Goal: Task Accomplishment & Management: Manage account settings

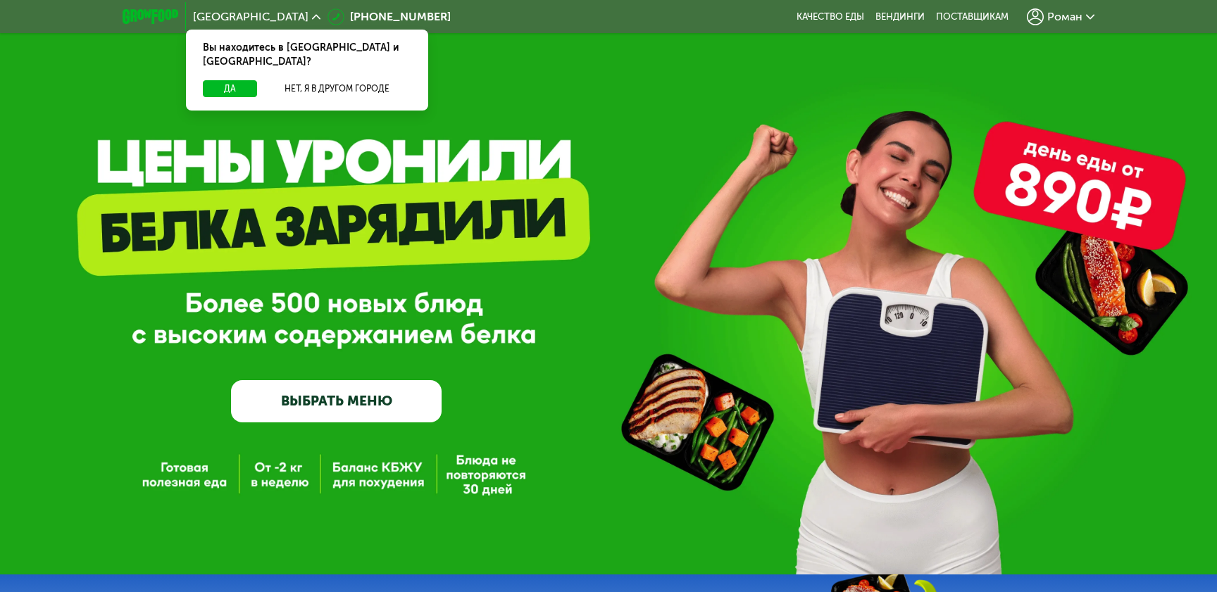
click at [1063, 11] on span "Роман" at bounding box center [1064, 16] width 35 height 11
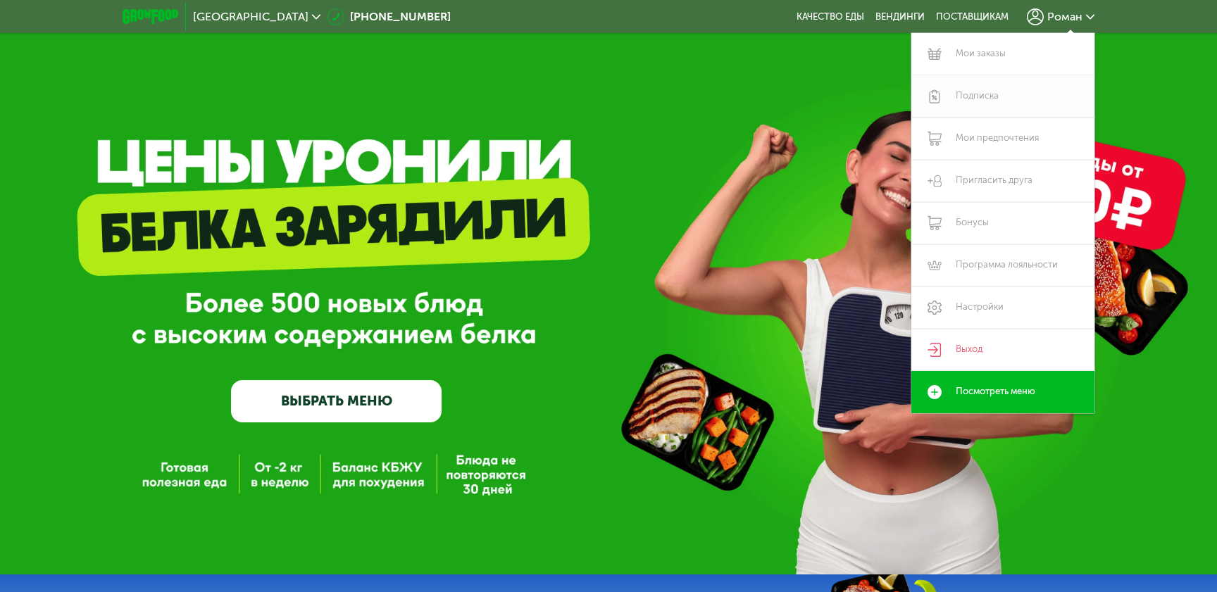
click at [966, 95] on link "Подписка" at bounding box center [1002, 96] width 183 height 42
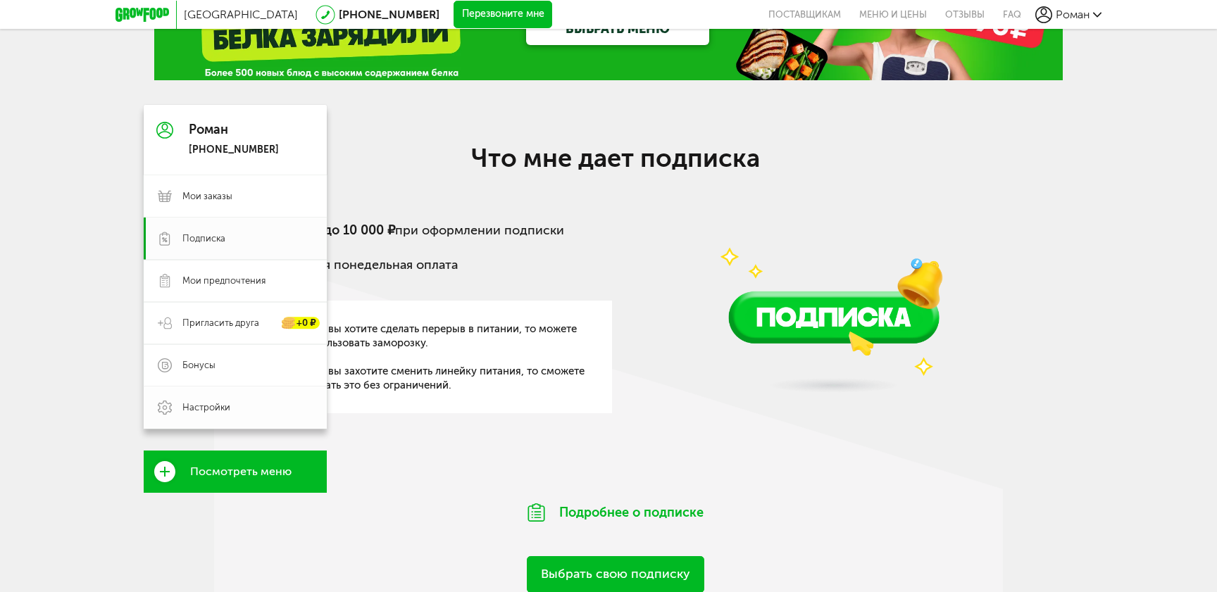
scroll to position [61, 0]
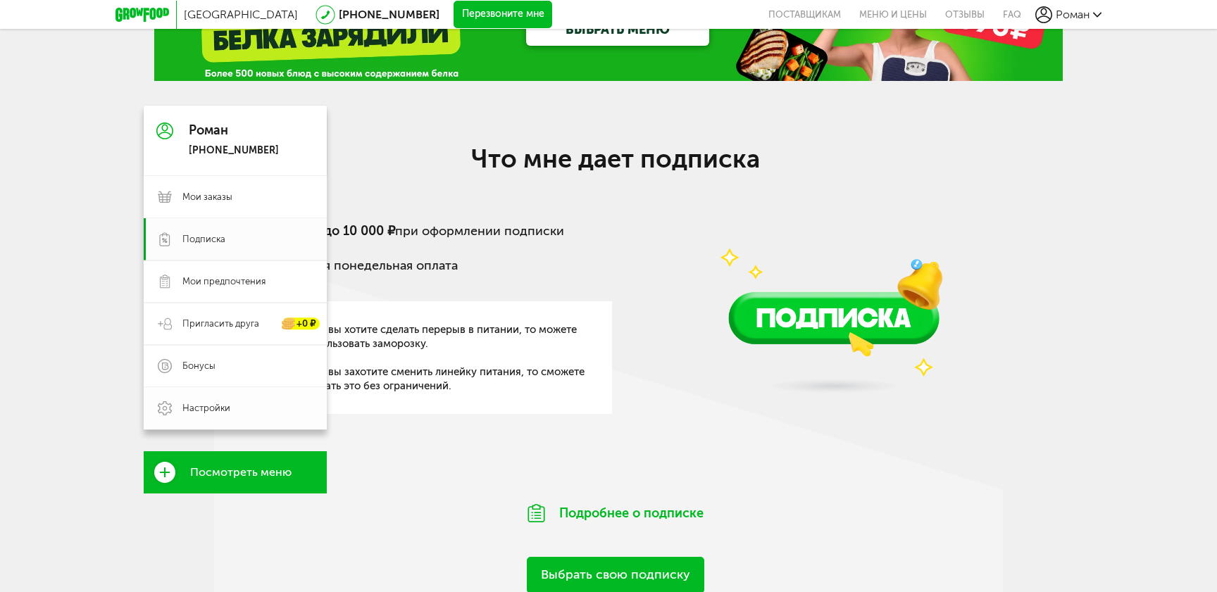
click at [177, 410] on link "Настройки" at bounding box center [235, 408] width 183 height 42
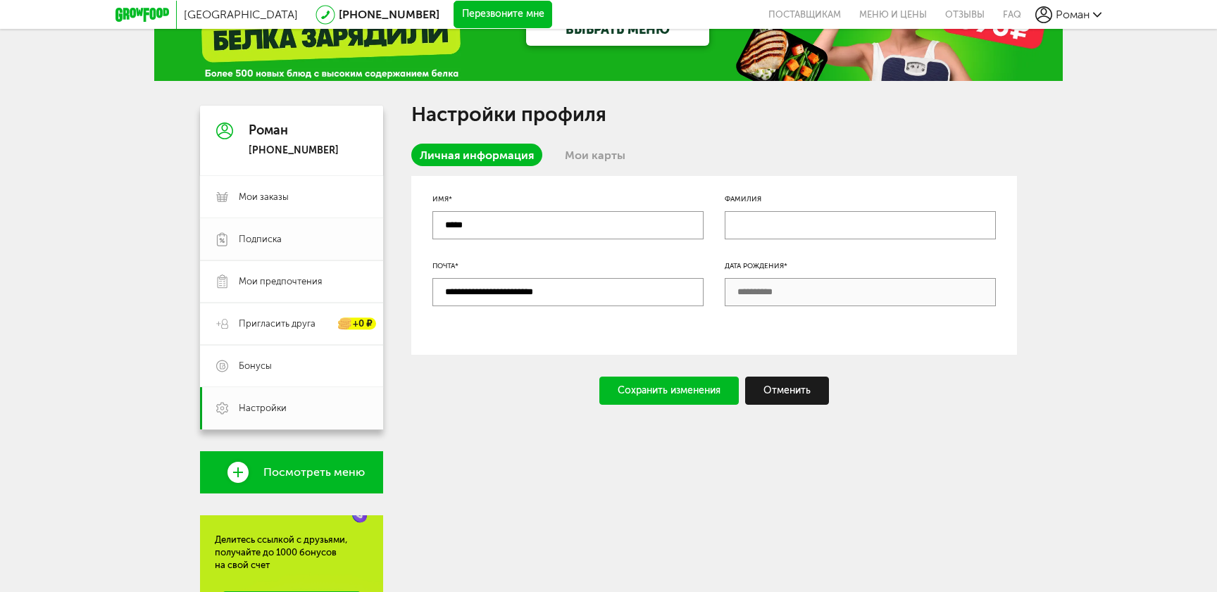
click at [286, 235] on span "Подписка" at bounding box center [303, 239] width 128 height 13
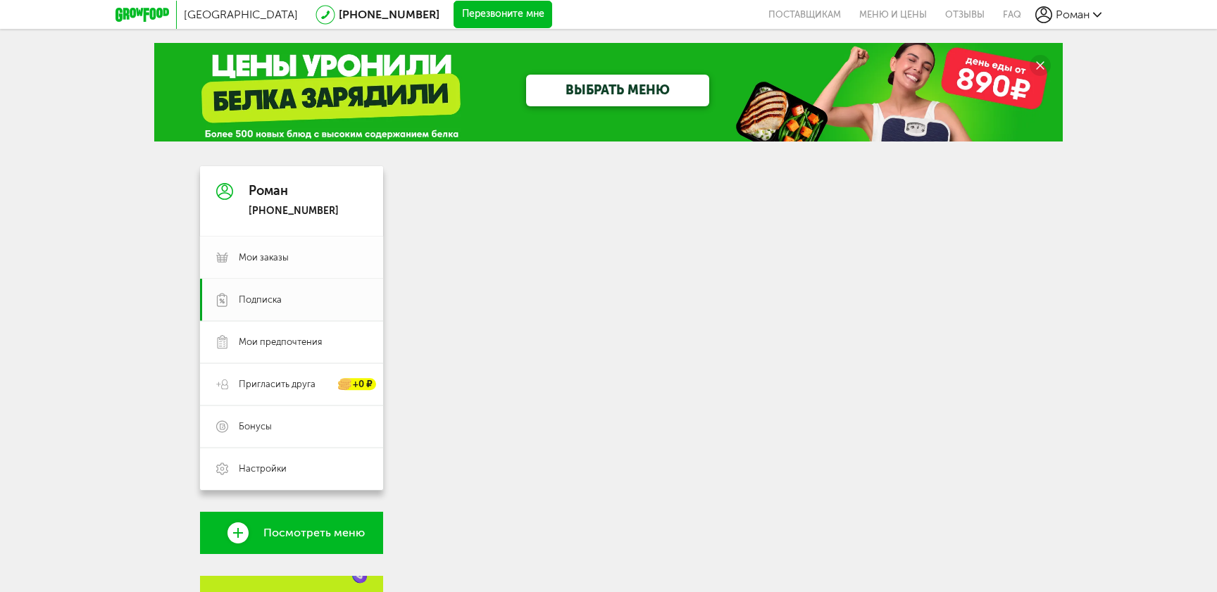
click at [324, 254] on span "Мои заказы" at bounding box center [303, 257] width 128 height 13
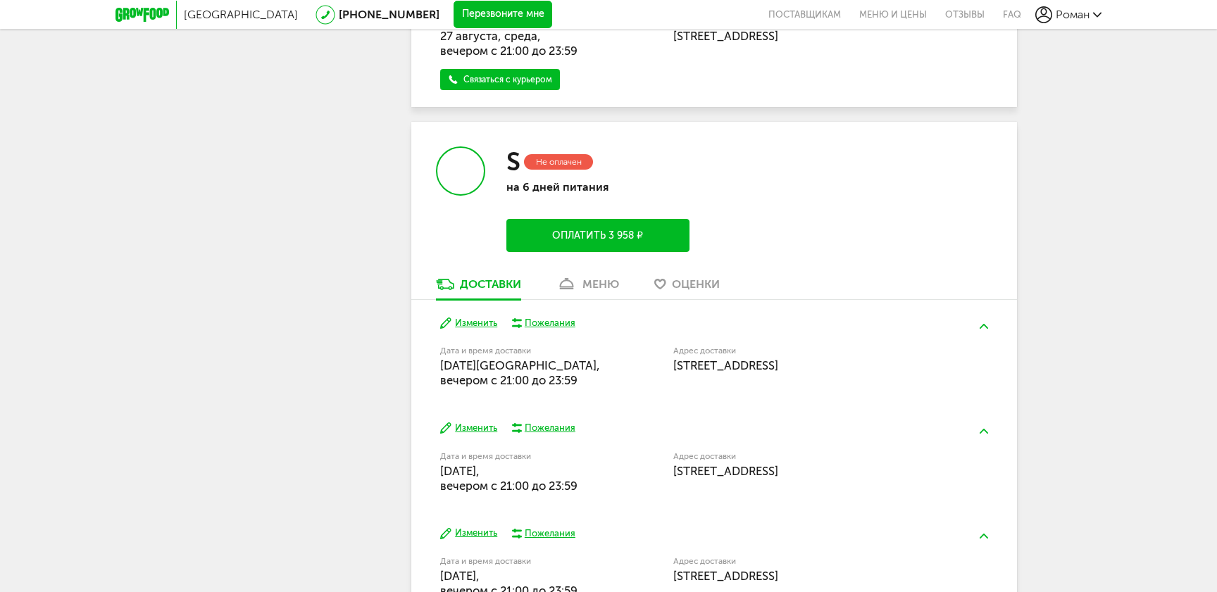
scroll to position [674, 0]
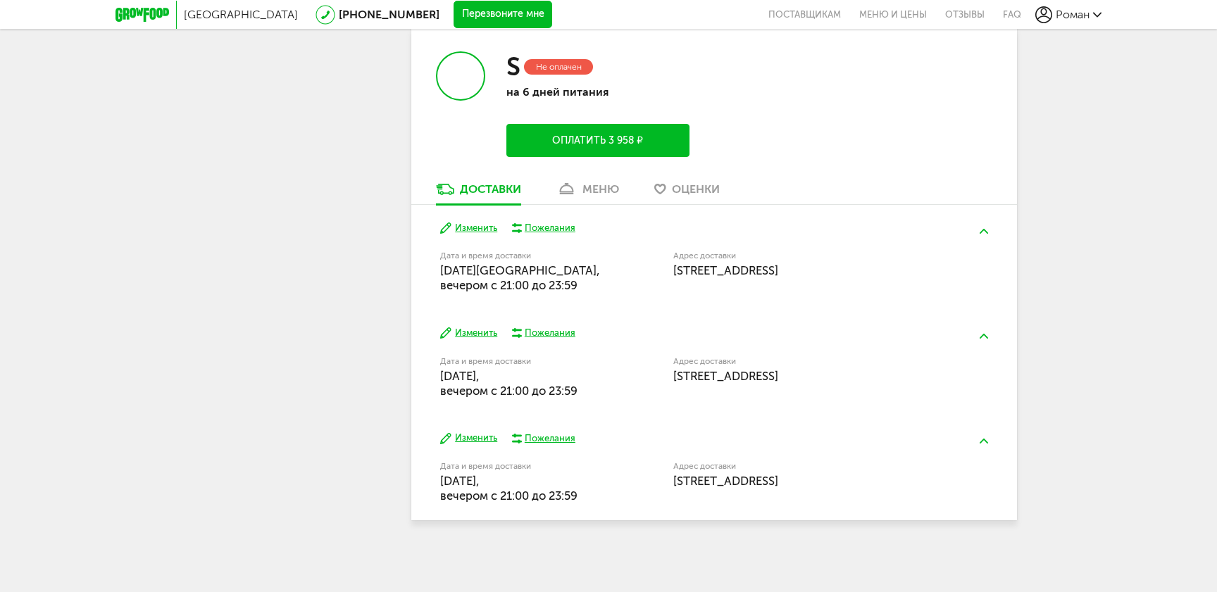
click at [480, 232] on button "Изменить" at bounding box center [468, 228] width 57 height 13
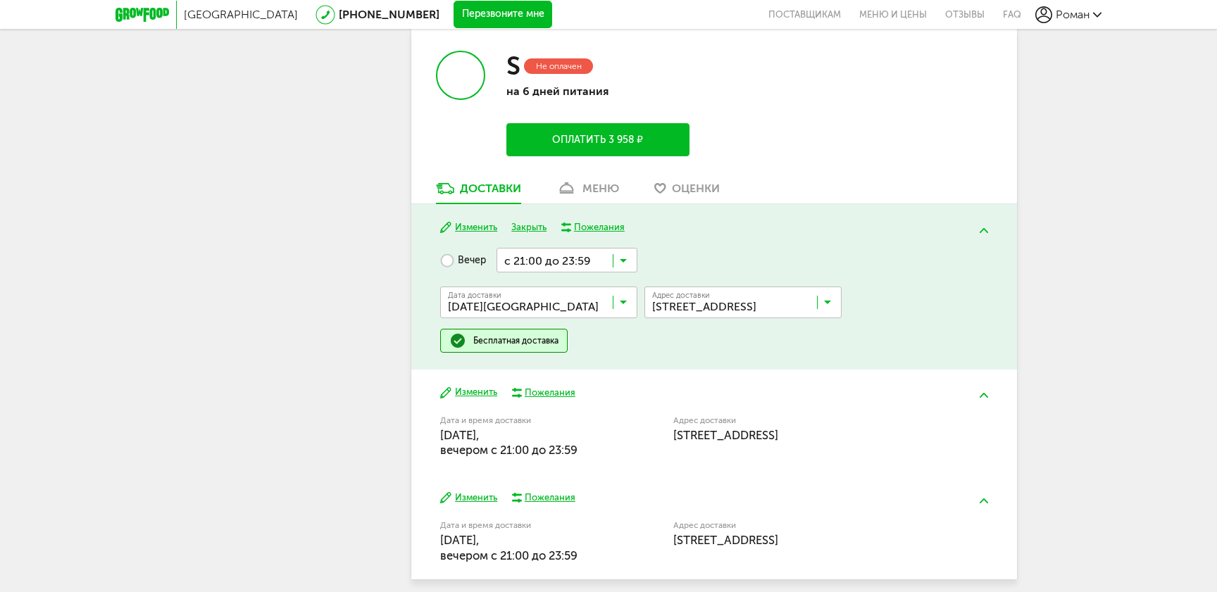
click at [486, 229] on button "Изменить" at bounding box center [468, 227] width 57 height 13
click at [463, 223] on button "Изменить" at bounding box center [468, 227] width 57 height 13
click at [531, 229] on button "Закрыть" at bounding box center [528, 227] width 35 height 13
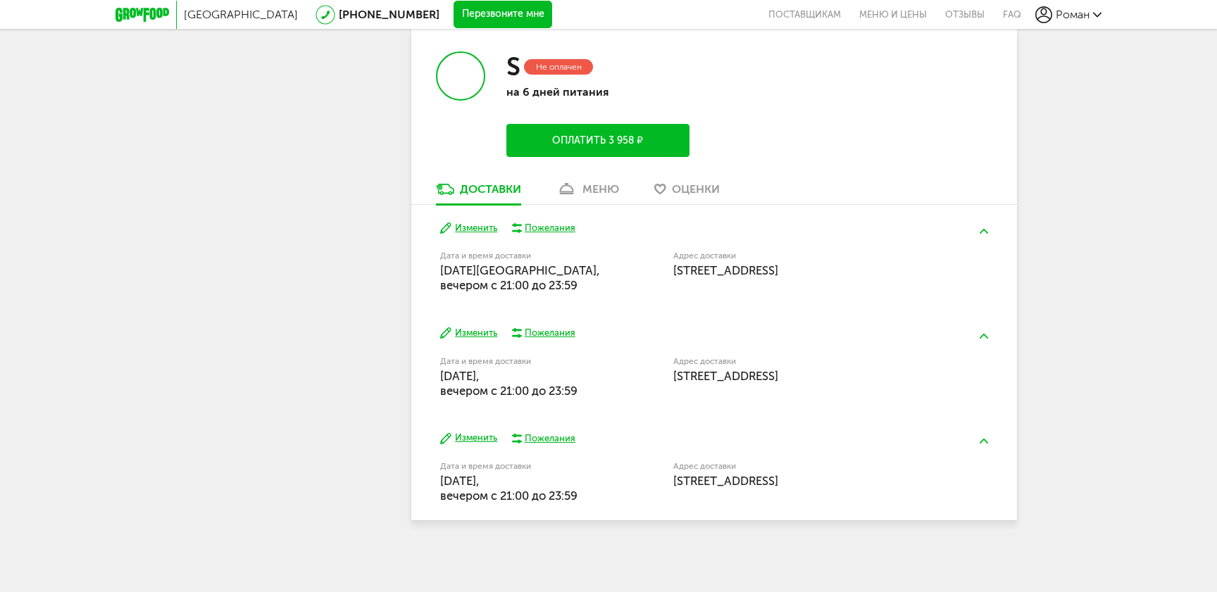
click at [481, 232] on button "Изменить" at bounding box center [468, 228] width 57 height 13
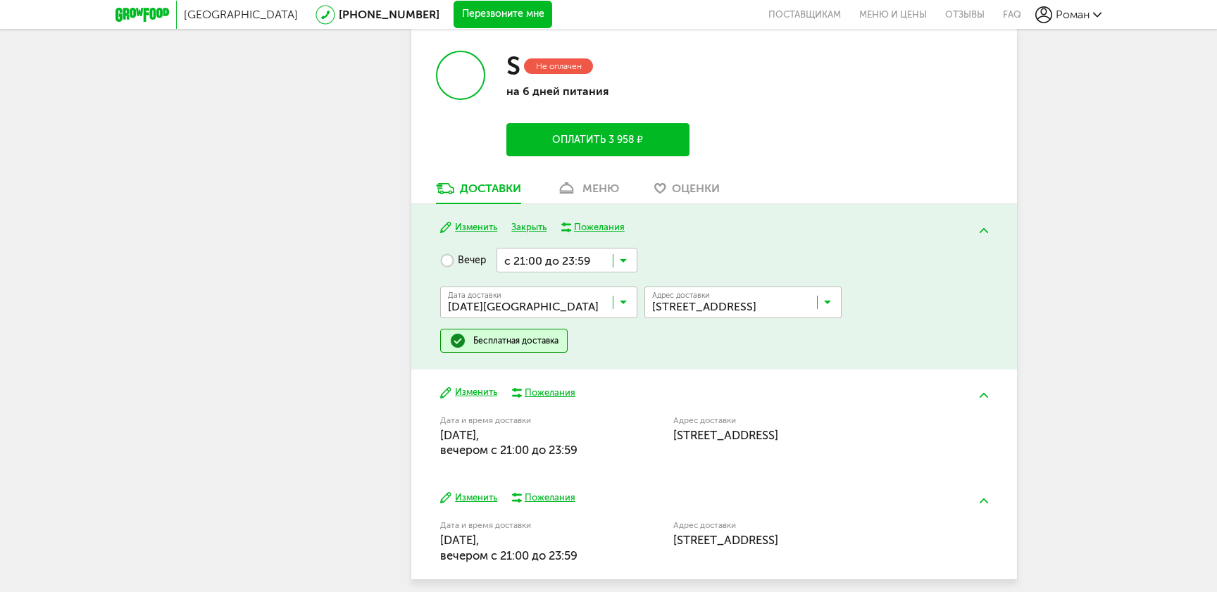
click at [510, 344] on div "Бесплатная доставка" at bounding box center [515, 340] width 85 height 11
click at [623, 307] on icon at bounding box center [623, 306] width 7 height 14
click at [624, 304] on icon at bounding box center [623, 306] width 7 height 14
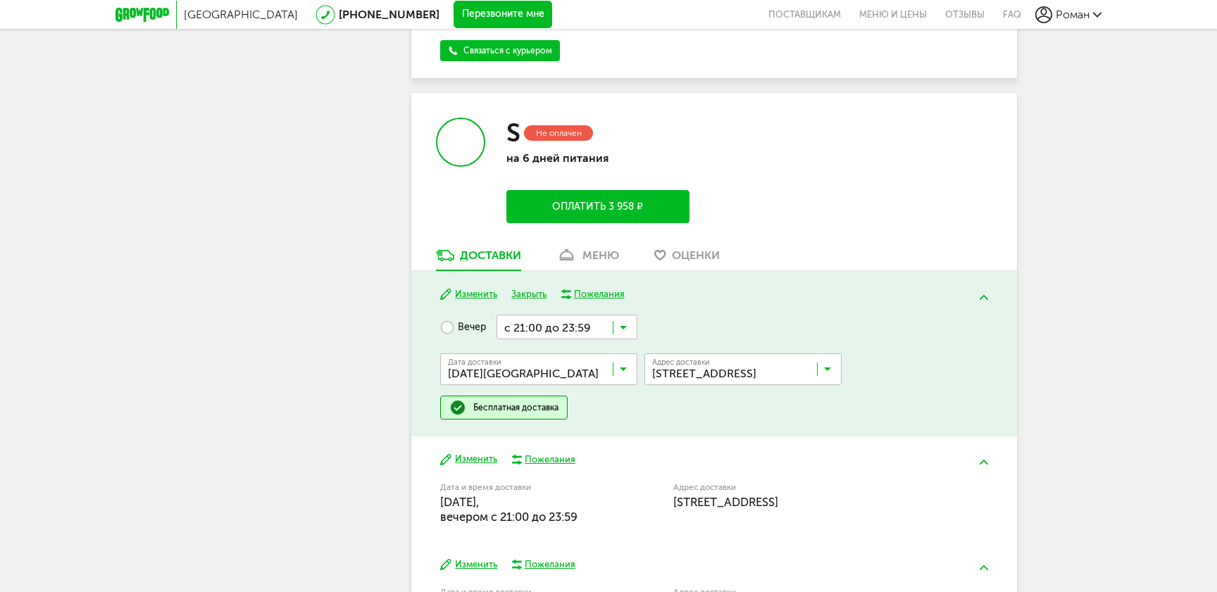
scroll to position [601, 0]
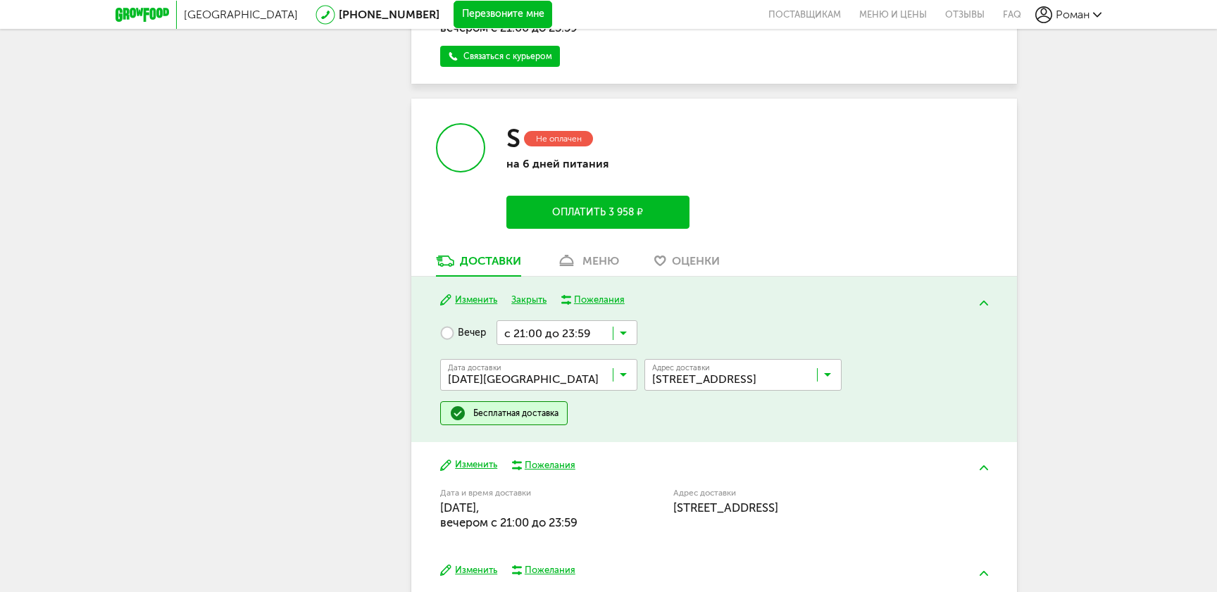
click at [987, 297] on button at bounding box center [984, 303] width 37 height 33
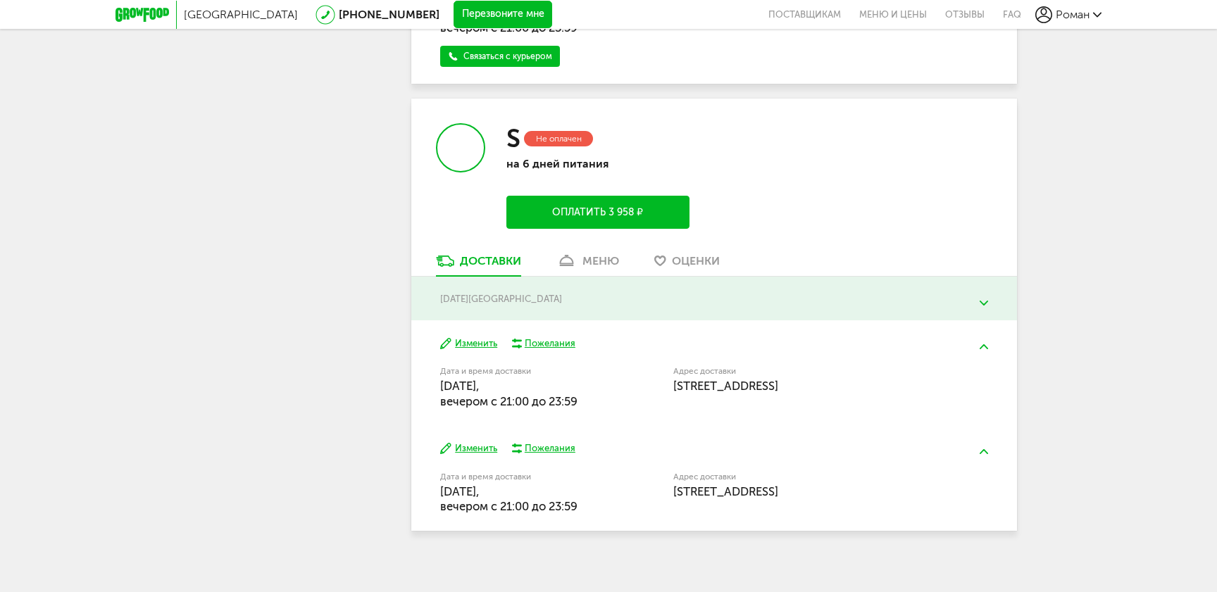
click at [987, 297] on button at bounding box center [984, 303] width 37 height 33
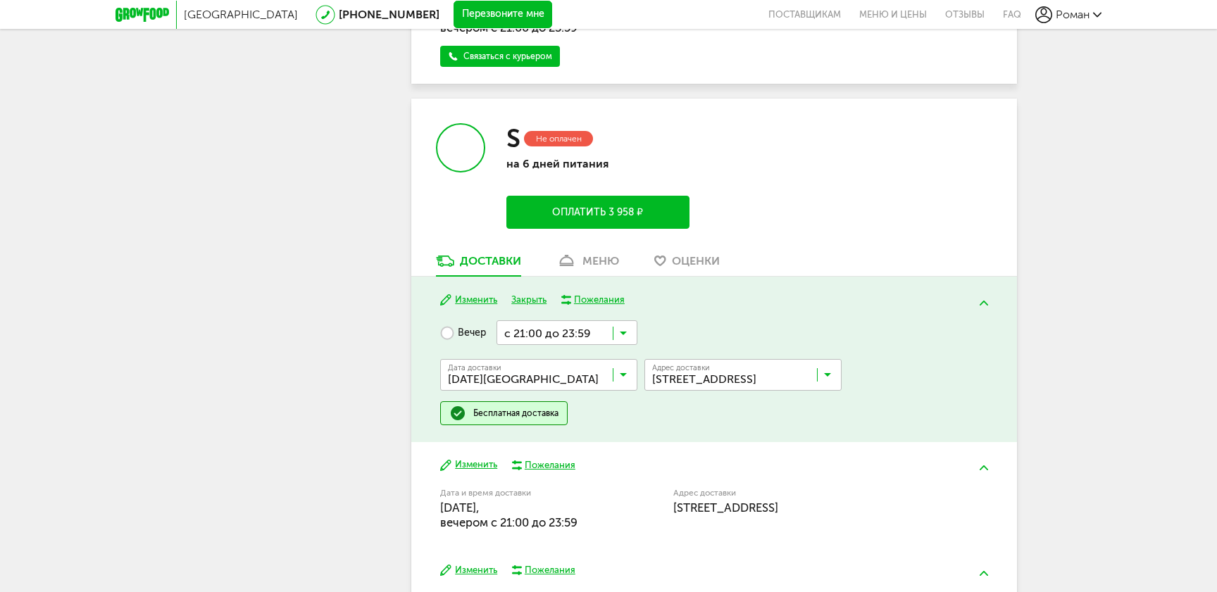
click at [772, 366] on input "Search for option" at bounding box center [746, 378] width 197 height 24
click at [792, 318] on div "Изменить Закрыть Пожелания Вечер с 21:00 до 23:59 Загрузка... Дата доставки 29 …" at bounding box center [714, 360] width 606 height 166
click at [980, 297] on button at bounding box center [984, 303] width 37 height 33
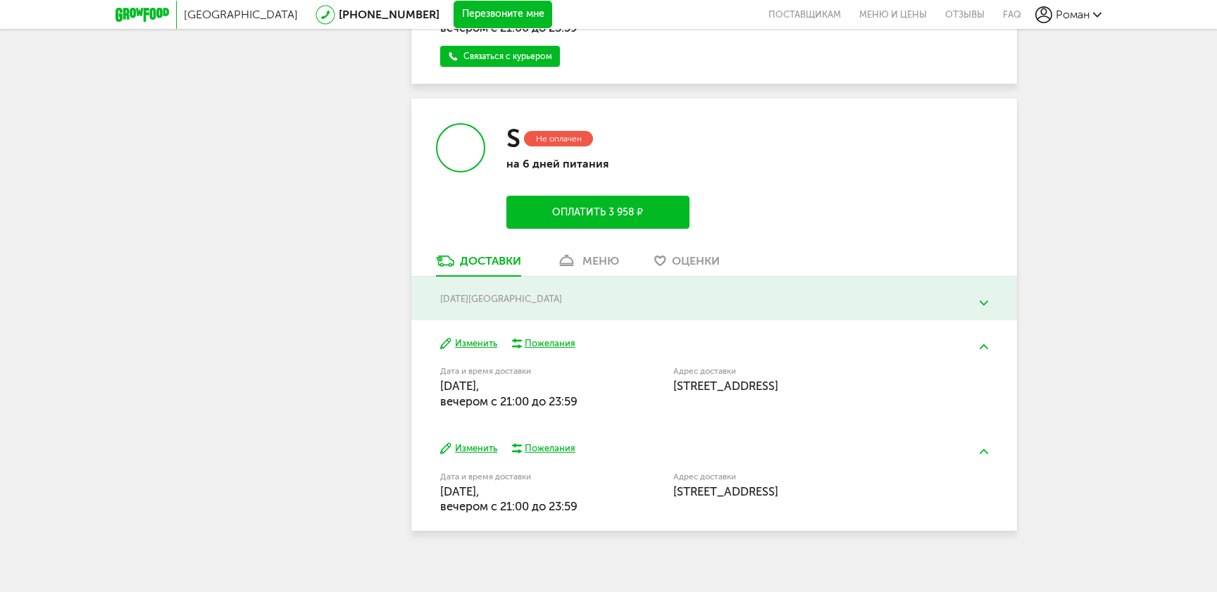
click at [591, 356] on div "Изменить Пожелания Дата и время доставки 31 августа, воскресенье, вечером c 21:…" at bounding box center [714, 372] width 606 height 105
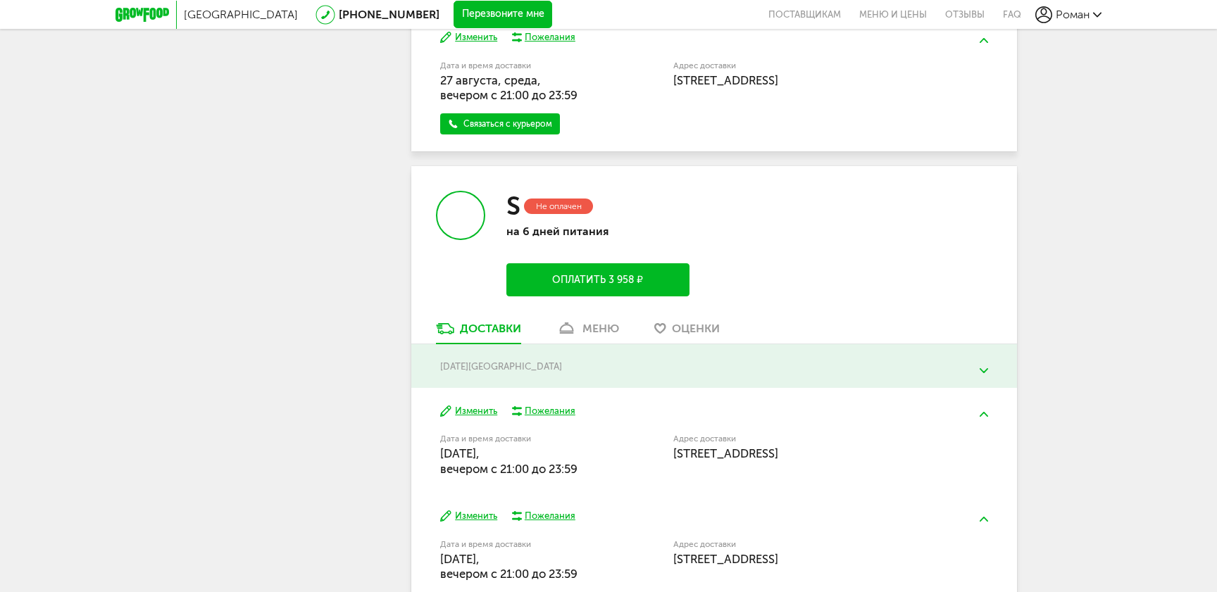
scroll to position [475, 0]
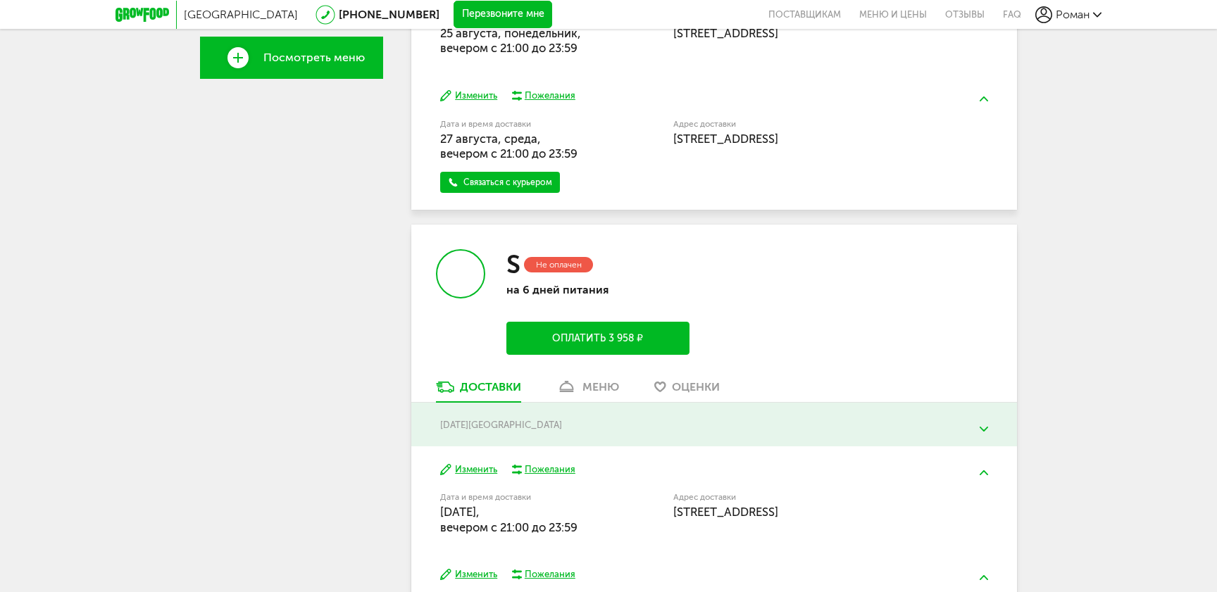
click at [508, 425] on div "29 августа, пятница" at bounding box center [713, 425] width 547 height 11
click at [980, 430] on img at bounding box center [984, 429] width 8 height 5
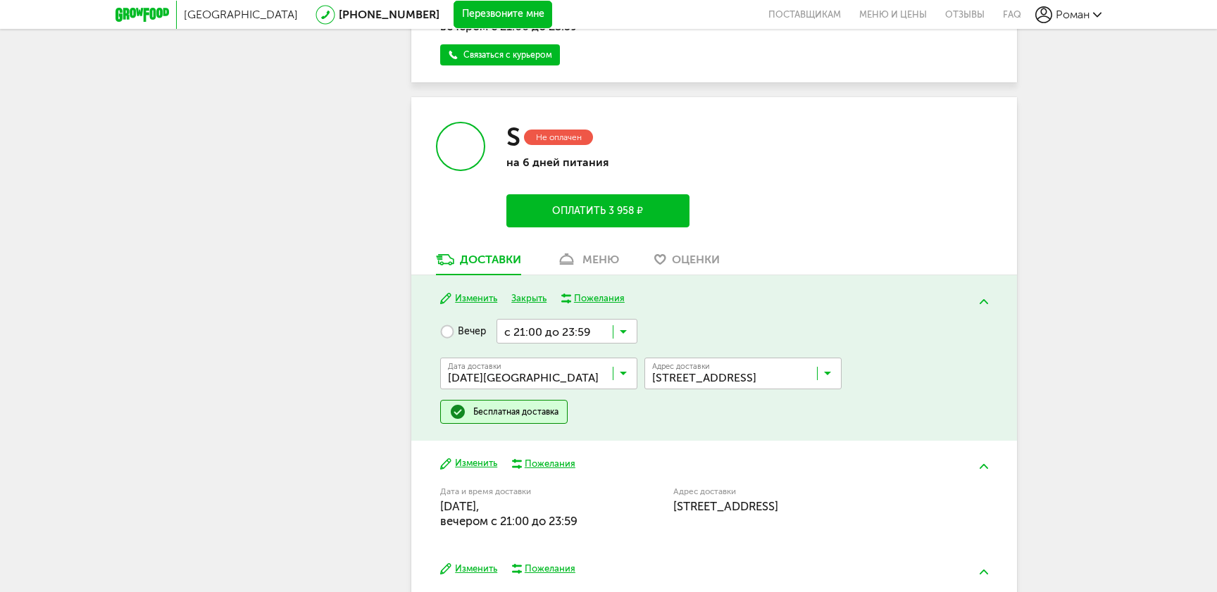
scroll to position [611, 0]
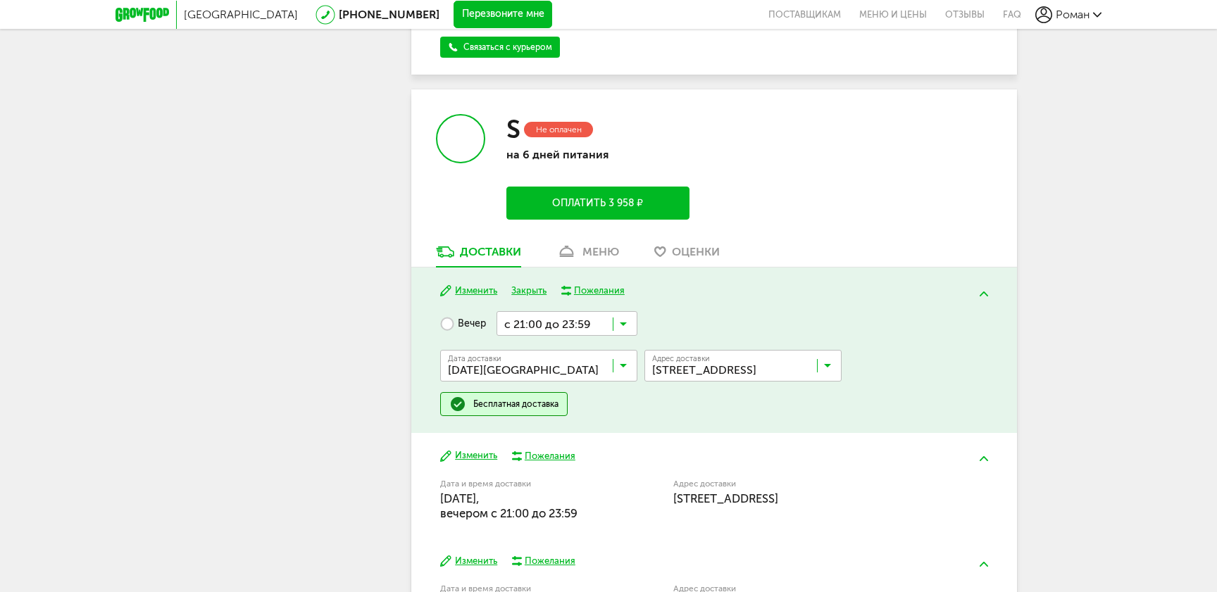
click at [454, 327] on label "Вечер" at bounding box center [463, 323] width 46 height 25
click at [584, 248] on div "меню" at bounding box center [600, 251] width 37 height 13
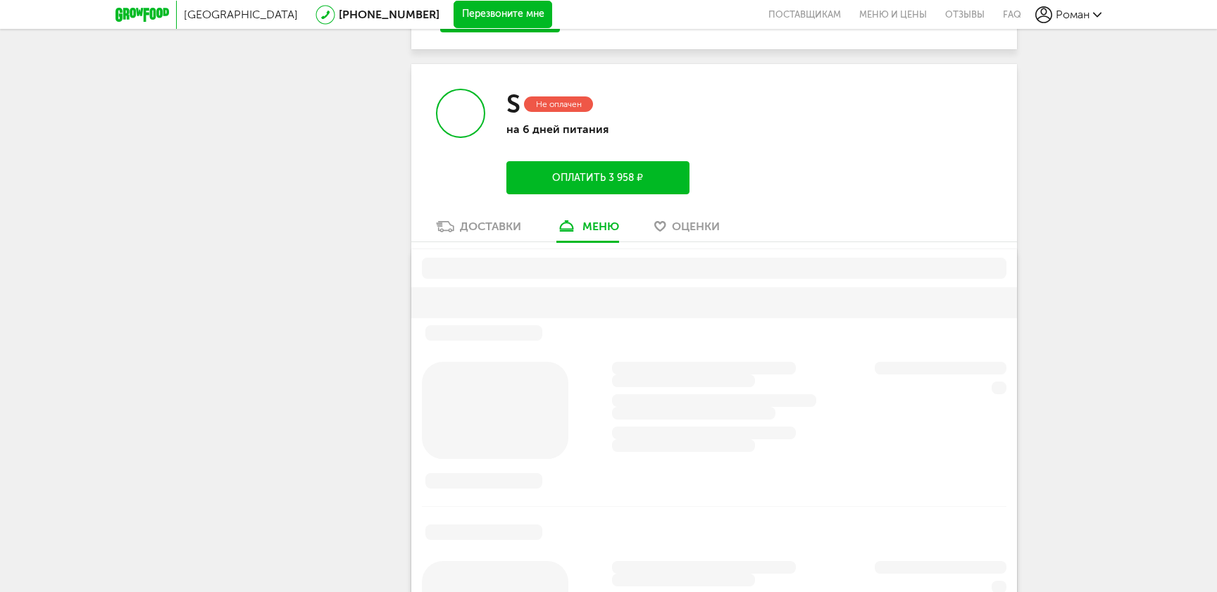
scroll to position [666, 0]
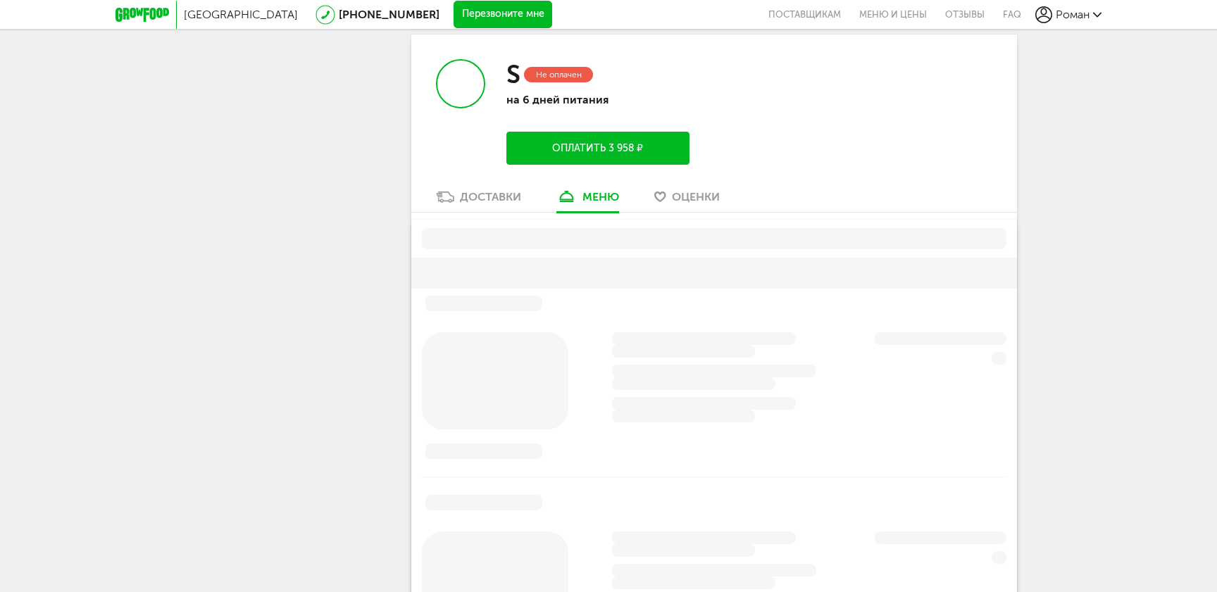
click at [475, 194] on div "Доставки" at bounding box center [490, 196] width 61 height 13
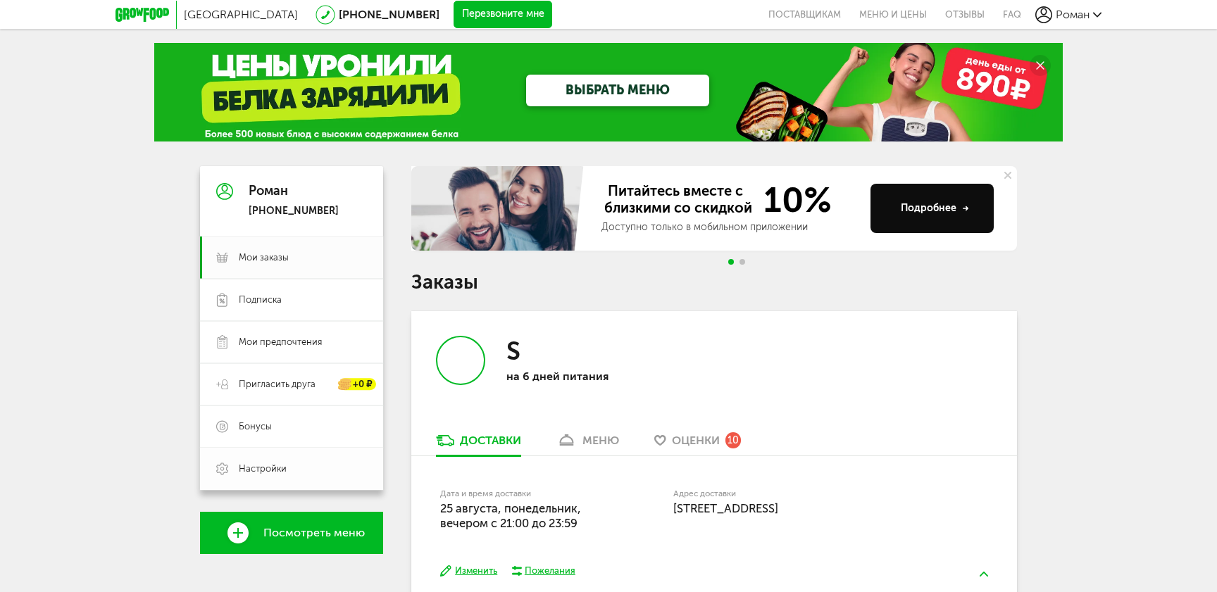
click at [286, 466] on span "Настройки" at bounding box center [303, 469] width 128 height 13
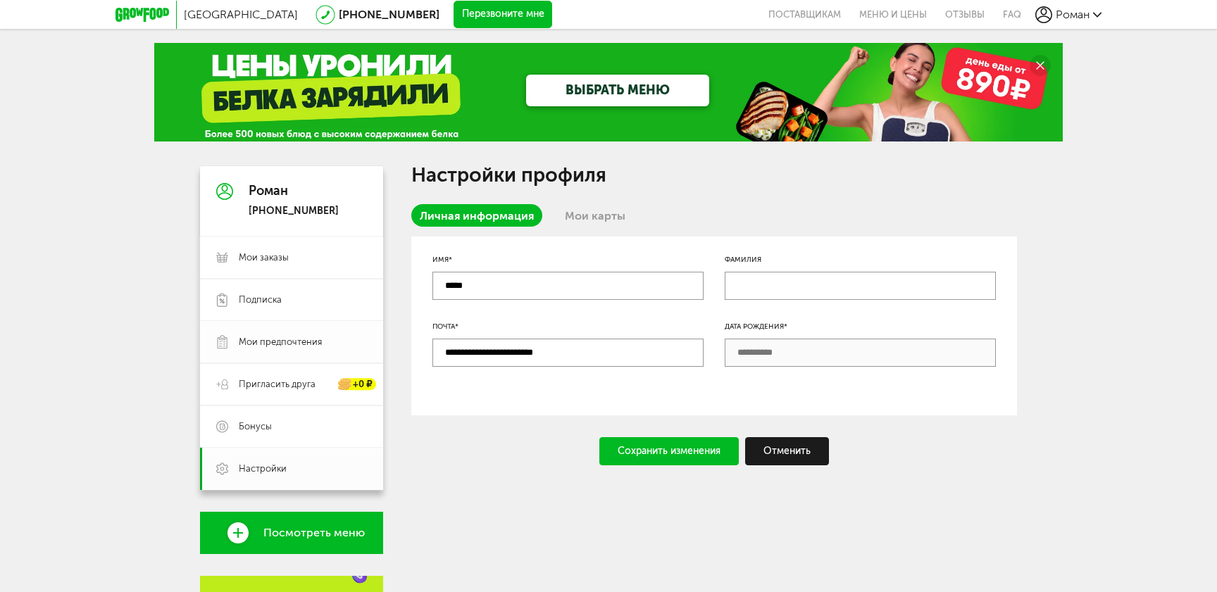
click at [313, 341] on span "Мои предпочтения" at bounding box center [280, 342] width 83 height 13
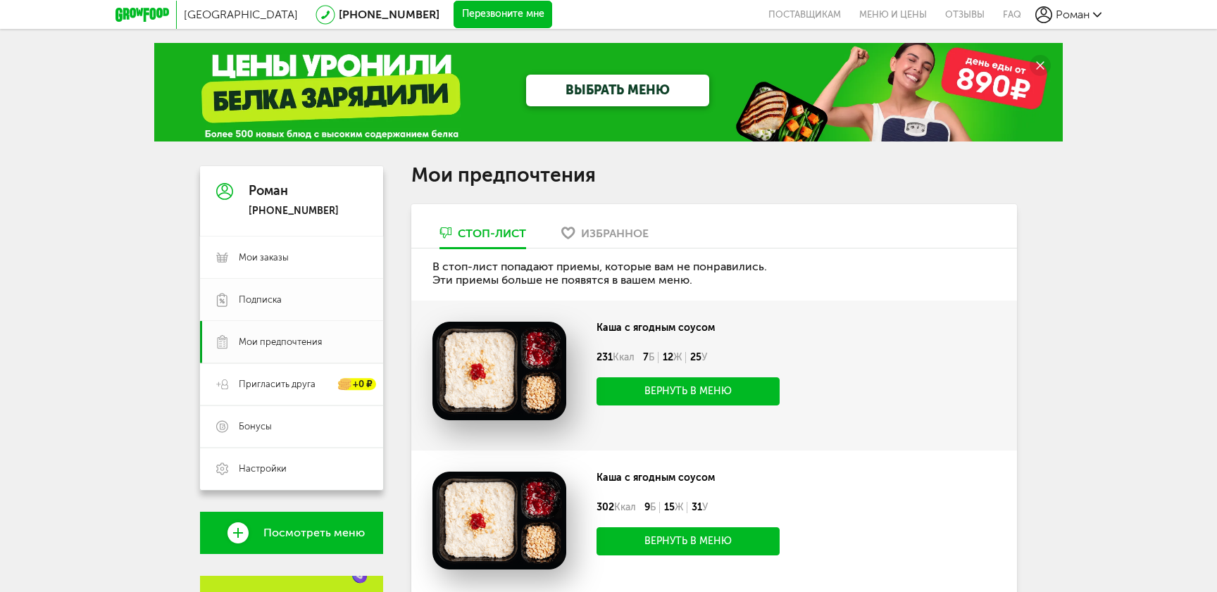
click at [307, 299] on span "Подписка" at bounding box center [303, 300] width 128 height 13
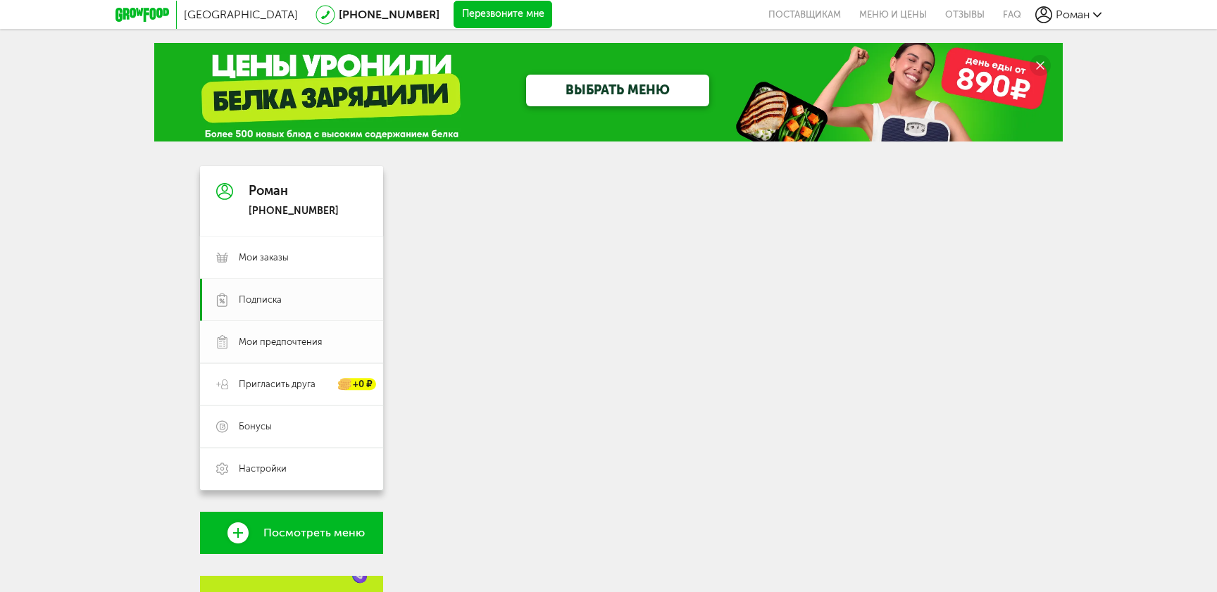
click at [304, 344] on span "Мои предпочтения" at bounding box center [280, 342] width 83 height 13
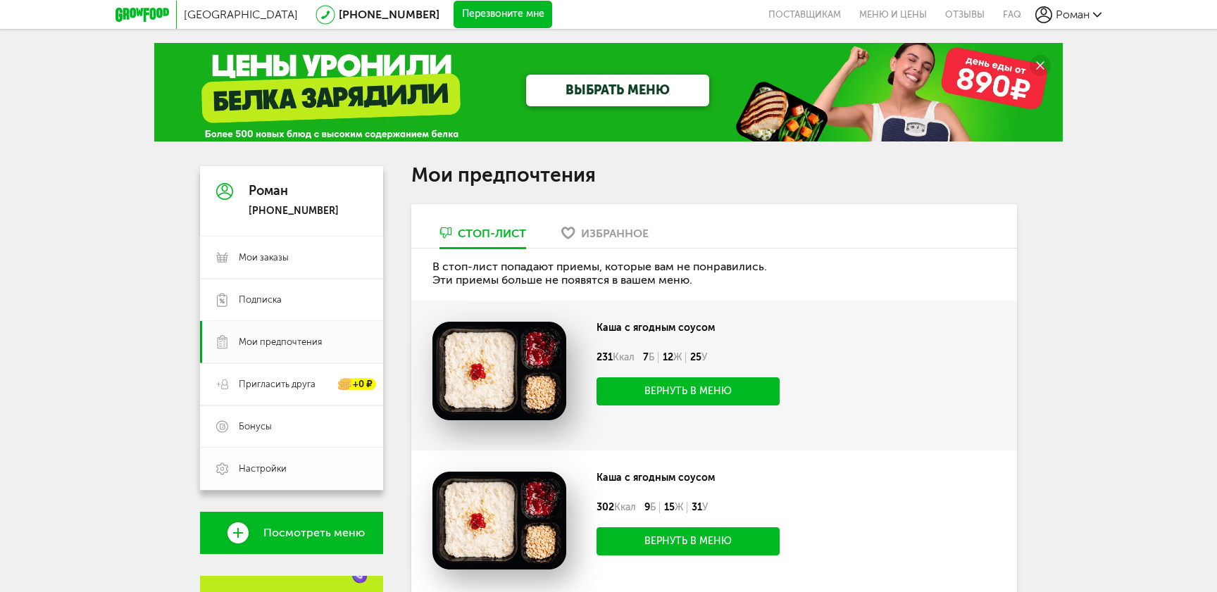
click at [334, 466] on span "Настройки" at bounding box center [303, 469] width 128 height 13
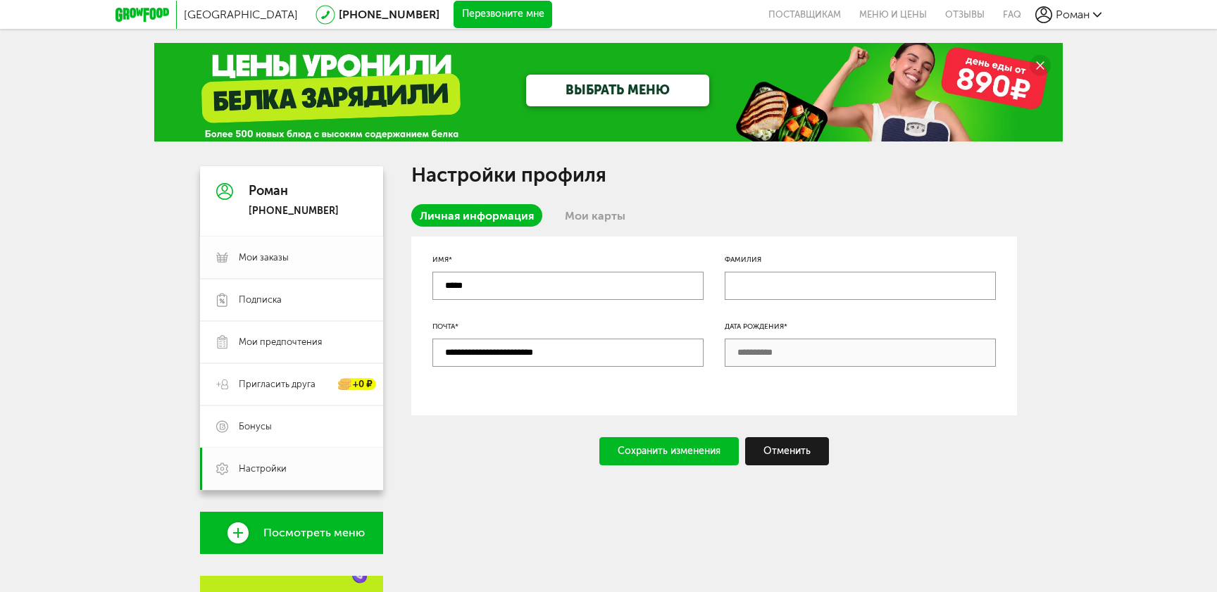
click at [356, 265] on link "Мои заказы" at bounding box center [291, 258] width 183 height 42
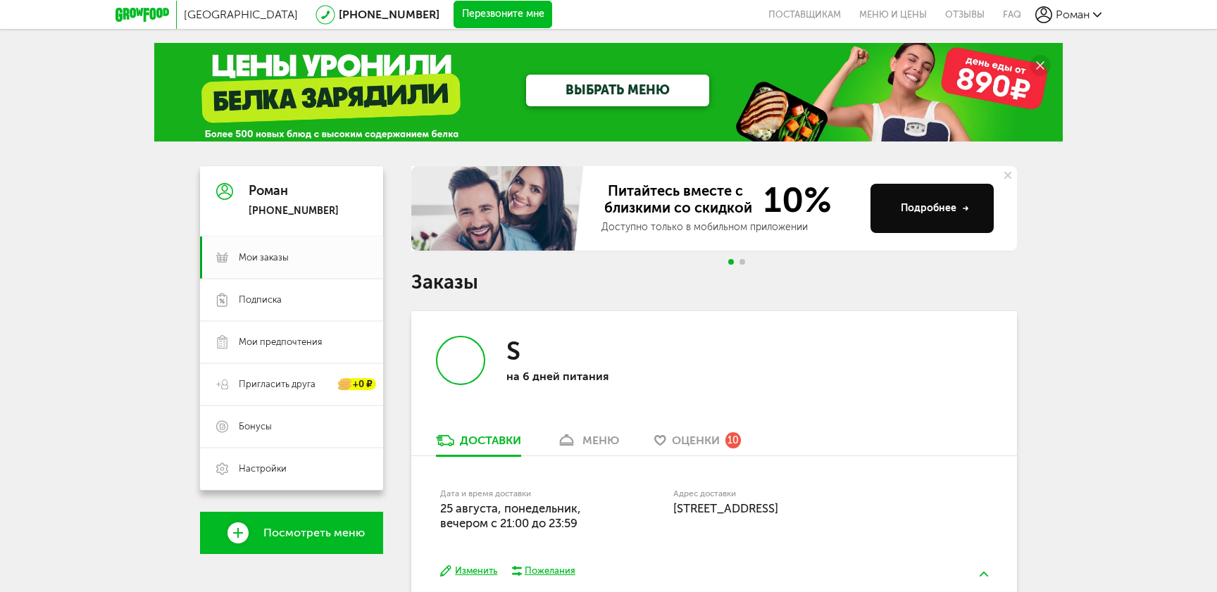
click at [1090, 13] on div "Роман" at bounding box center [1068, 14] width 66 height 17
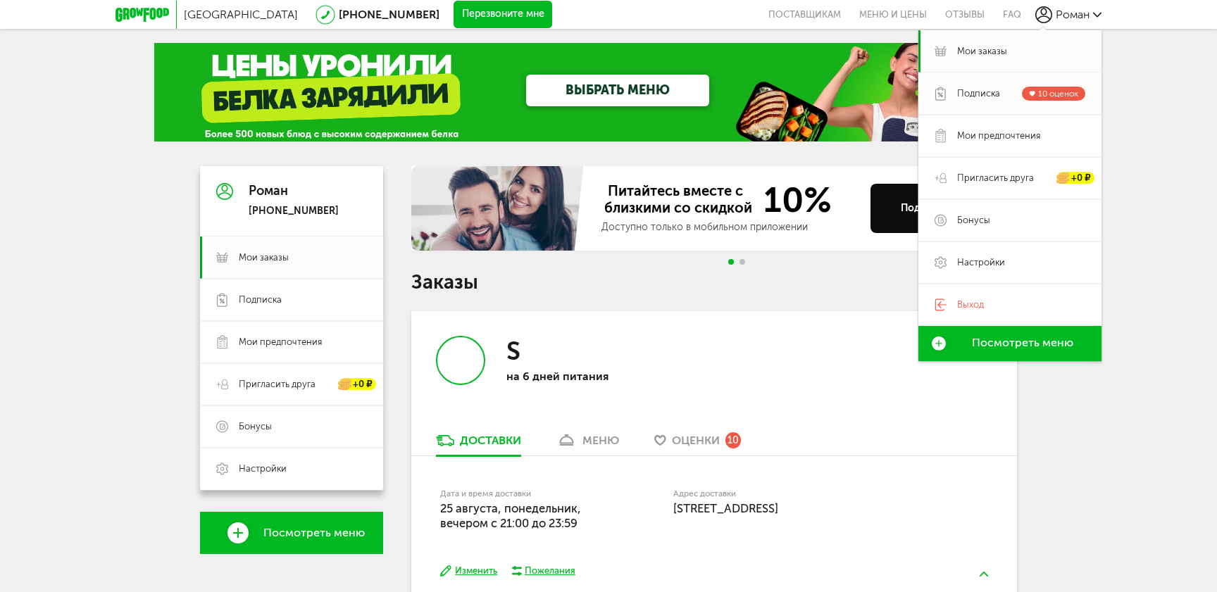
click at [1013, 92] on span "Подписка 10 оценок" at bounding box center [1021, 94] width 128 height 14
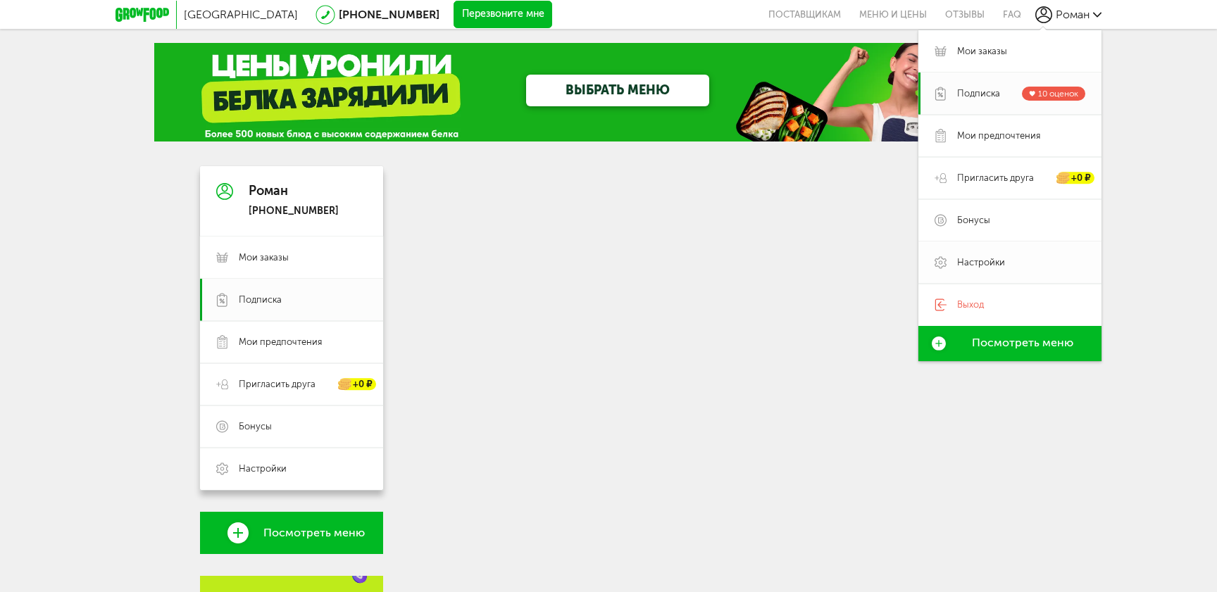
click at [973, 268] on span "Настройки" at bounding box center [981, 262] width 48 height 13
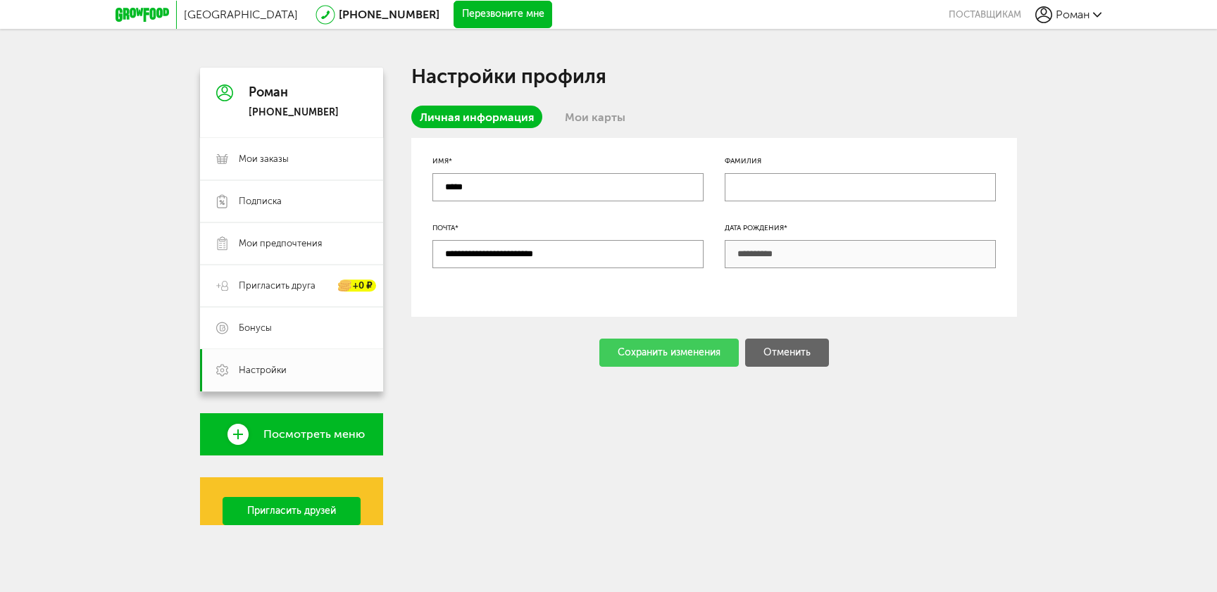
click at [597, 121] on div "Москва [PHONE_NUMBER] Перезвоните мне поставщикам [PERSON_NAME] [PHONE_NUMBER] …" at bounding box center [608, 291] width 1217 height 582
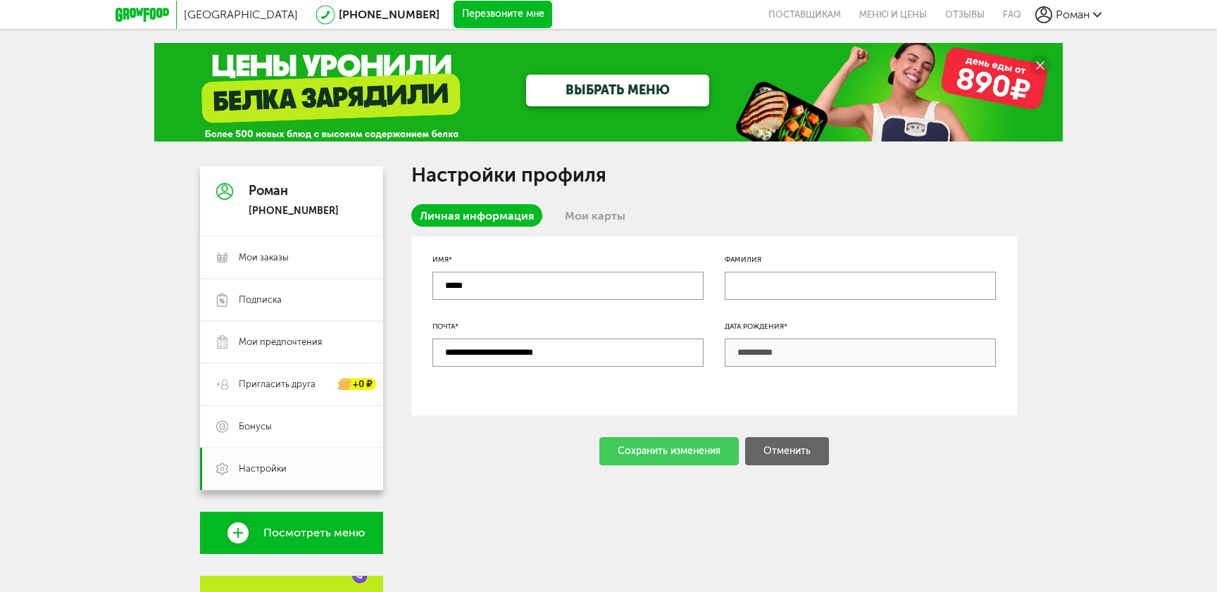
click at [612, 218] on link "Мои карты" at bounding box center [594, 215] width 77 height 23
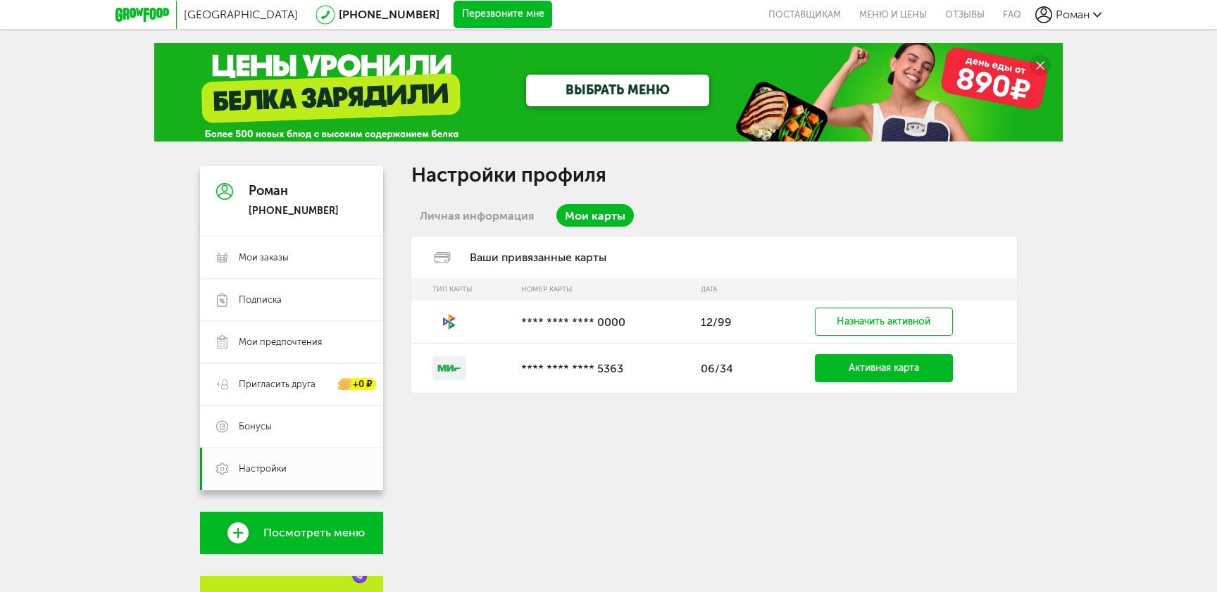
click at [443, 316] on icon at bounding box center [449, 321] width 34 height 17
click at [452, 363] on rect at bounding box center [449, 368] width 34 height 24
click at [259, 273] on link "Мои заказы" at bounding box center [291, 258] width 183 height 42
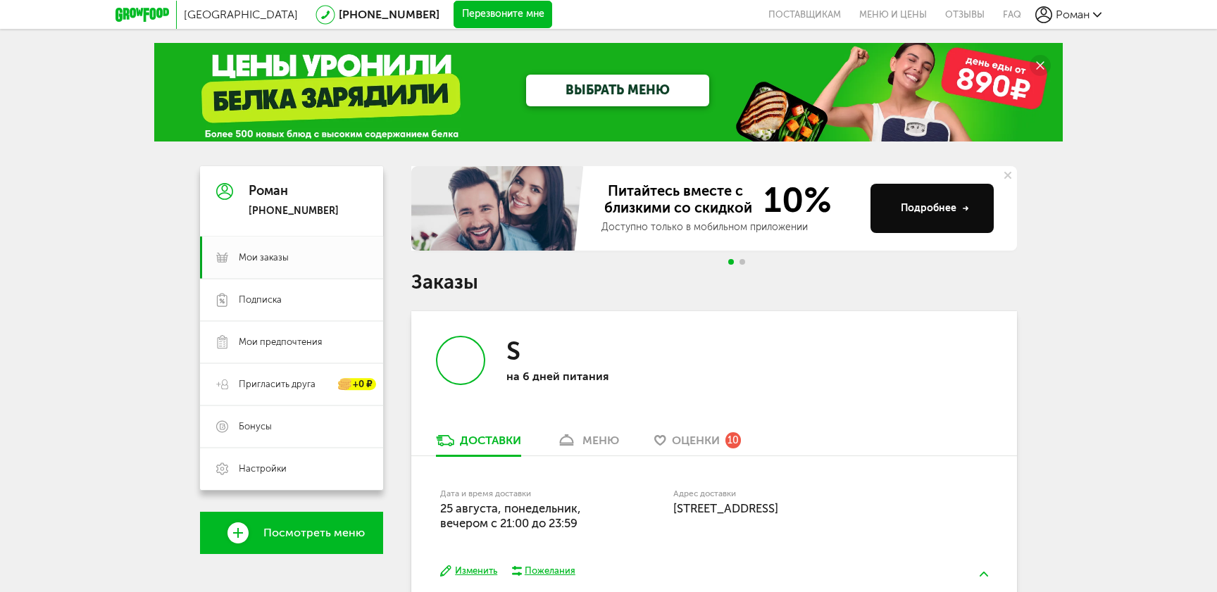
click at [1083, 16] on span "Роман" at bounding box center [1073, 14] width 34 height 13
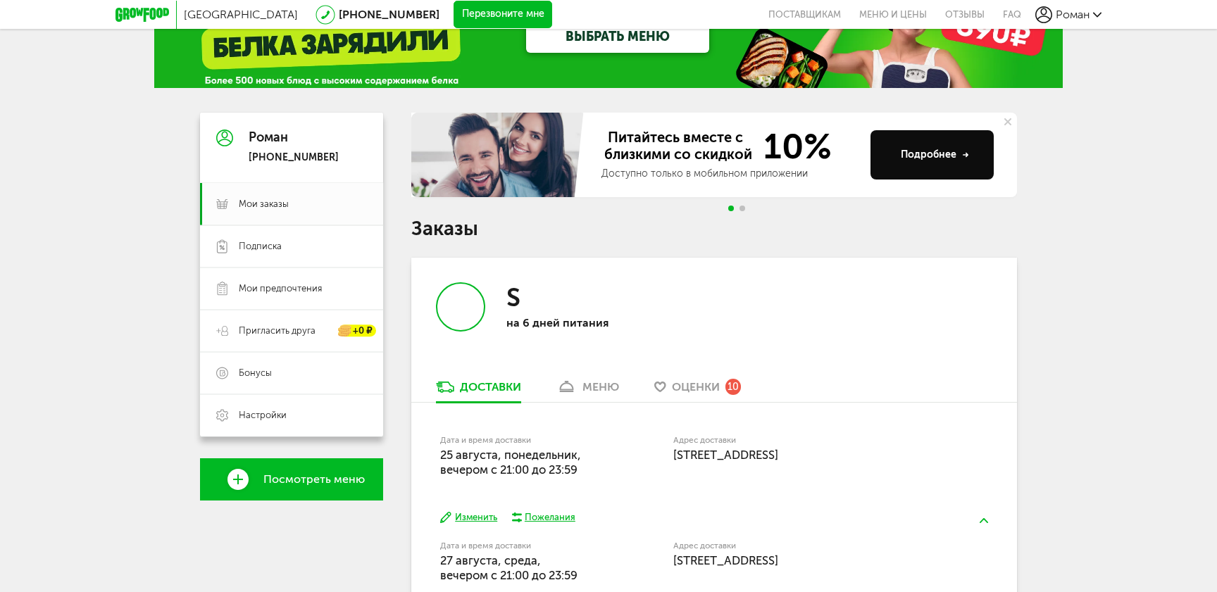
scroll to position [56, 0]
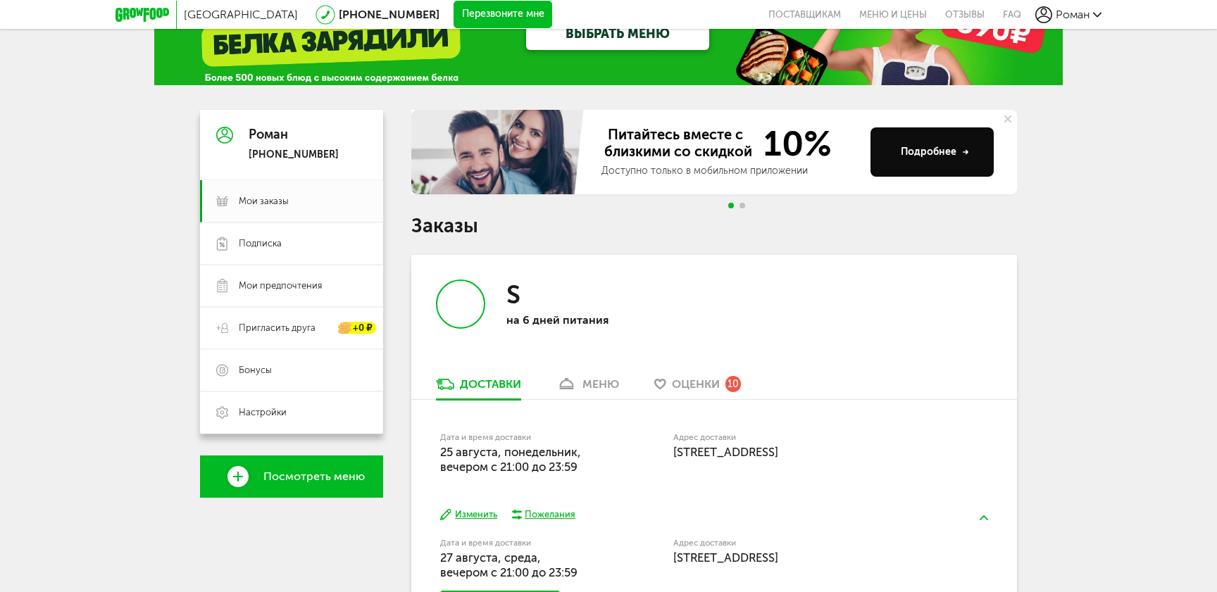
click at [692, 399] on link "Оценки 10" at bounding box center [697, 388] width 101 height 23
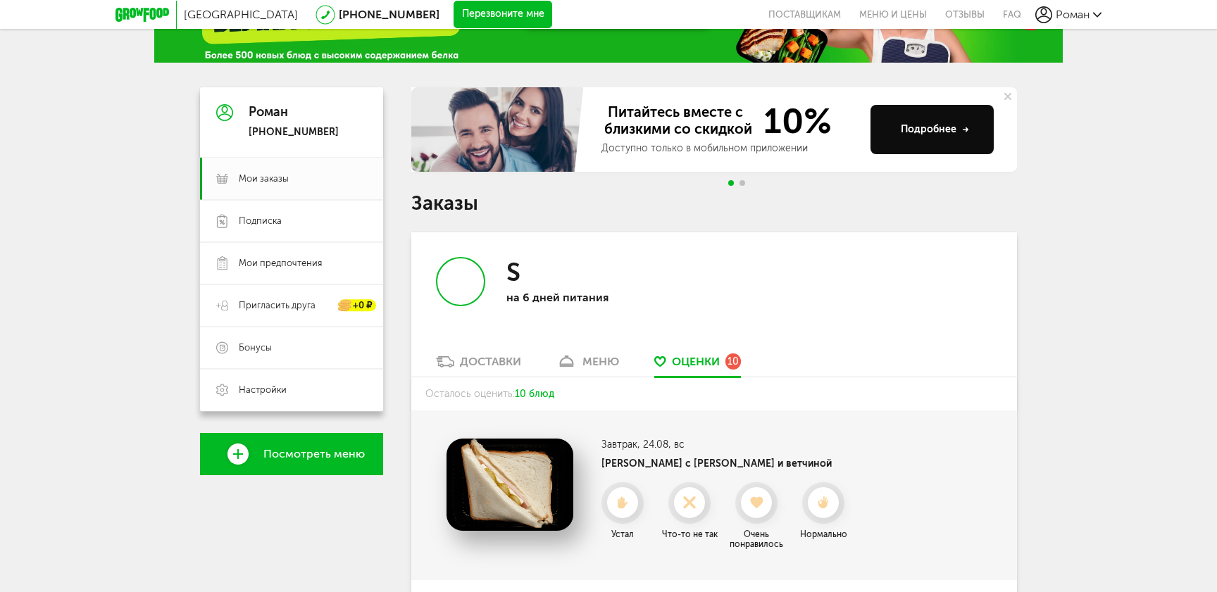
scroll to position [196, 0]
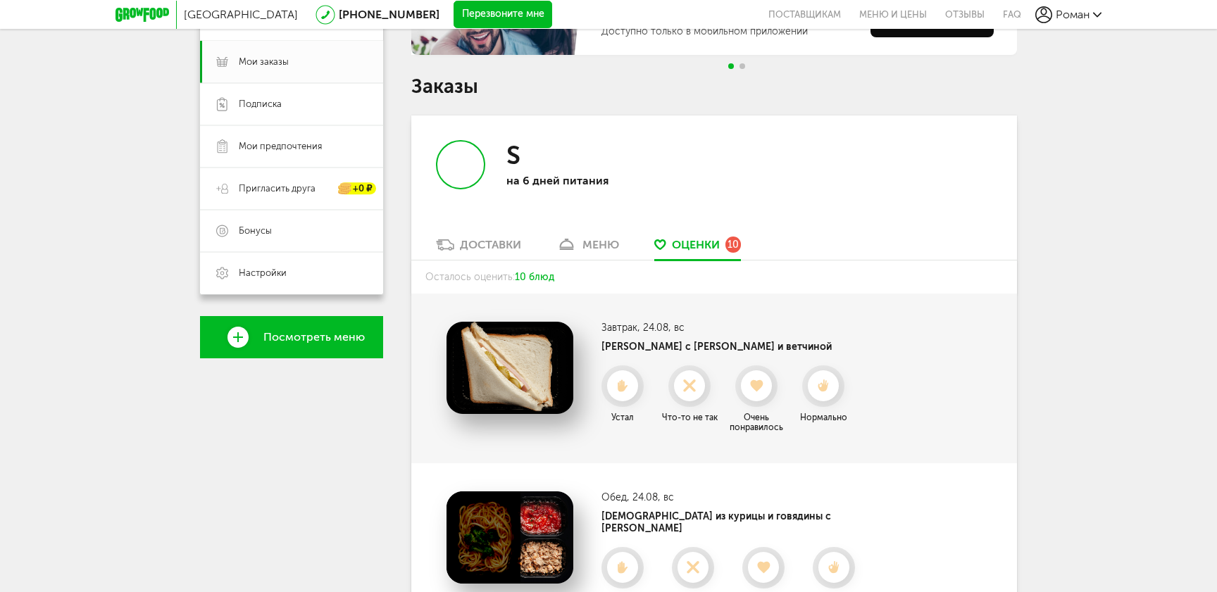
click at [478, 249] on div "Доставки" at bounding box center [490, 244] width 61 height 13
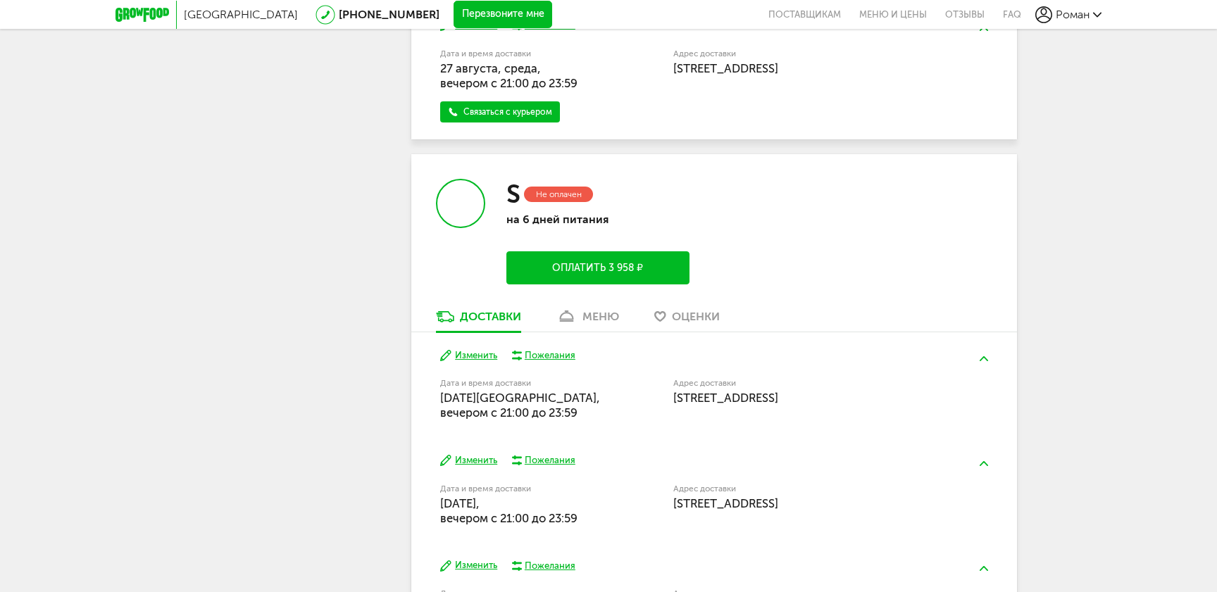
scroll to position [607, 0]
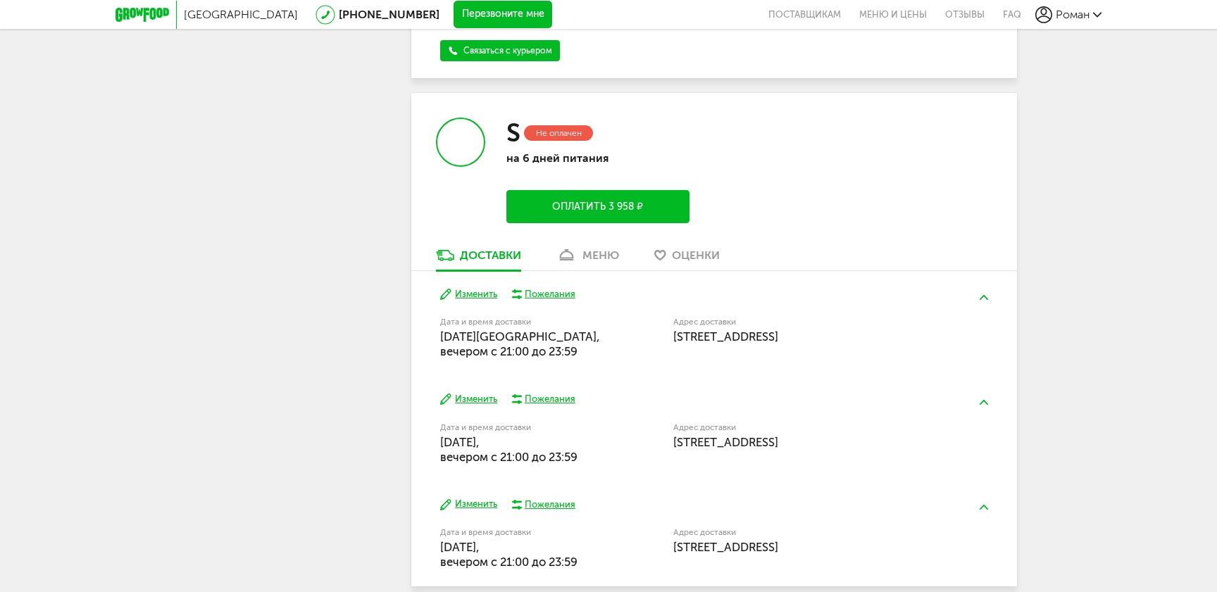
click at [590, 267] on link "меню" at bounding box center [587, 259] width 77 height 23
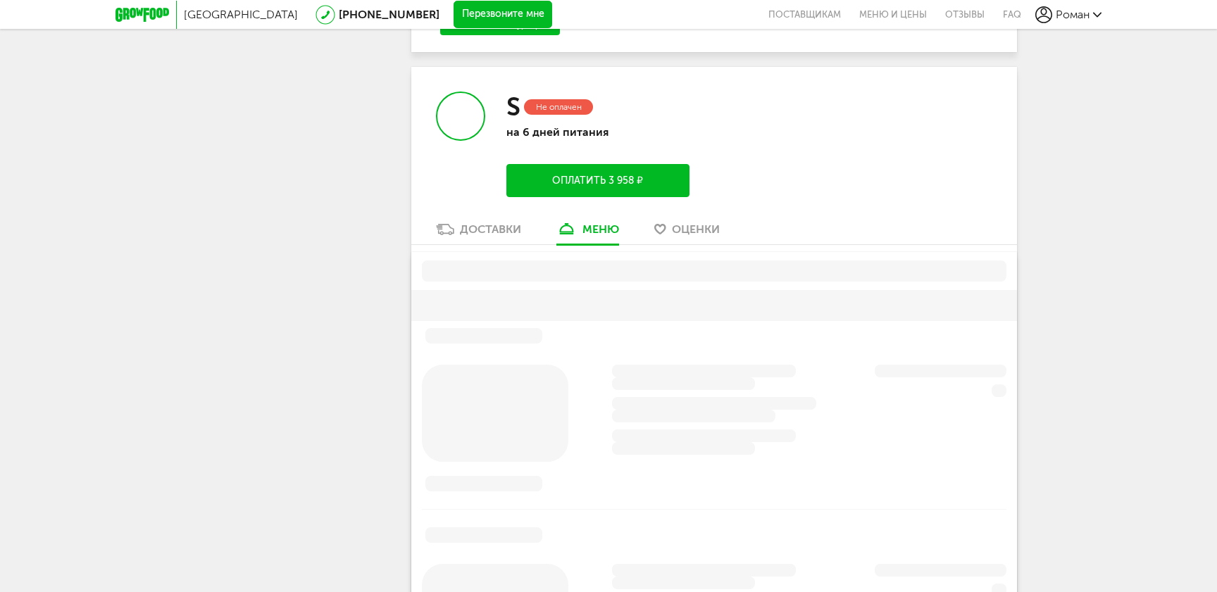
scroll to position [666, 0]
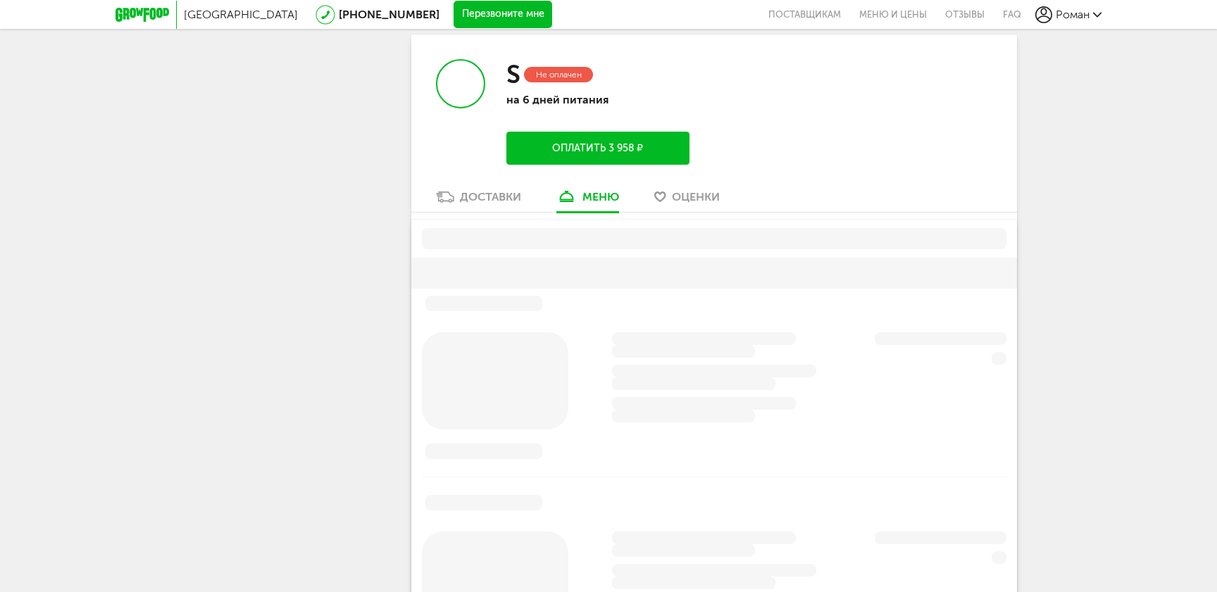
click at [692, 199] on span "Оценки" at bounding box center [696, 196] width 48 height 13
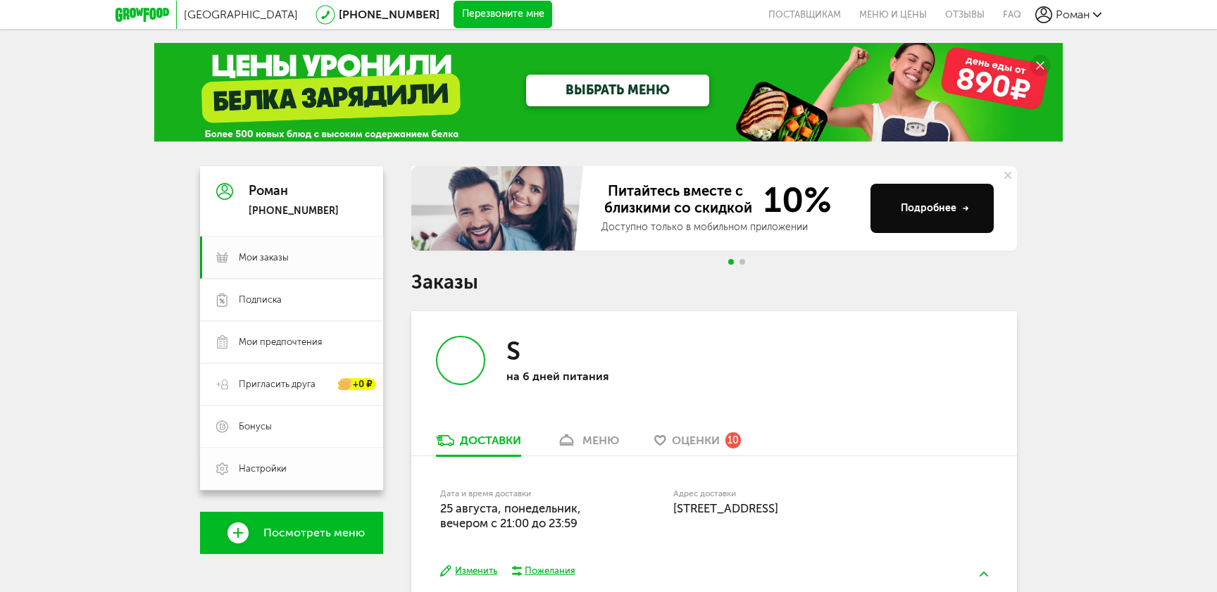
click at [296, 461] on link "Настройки" at bounding box center [291, 469] width 183 height 42
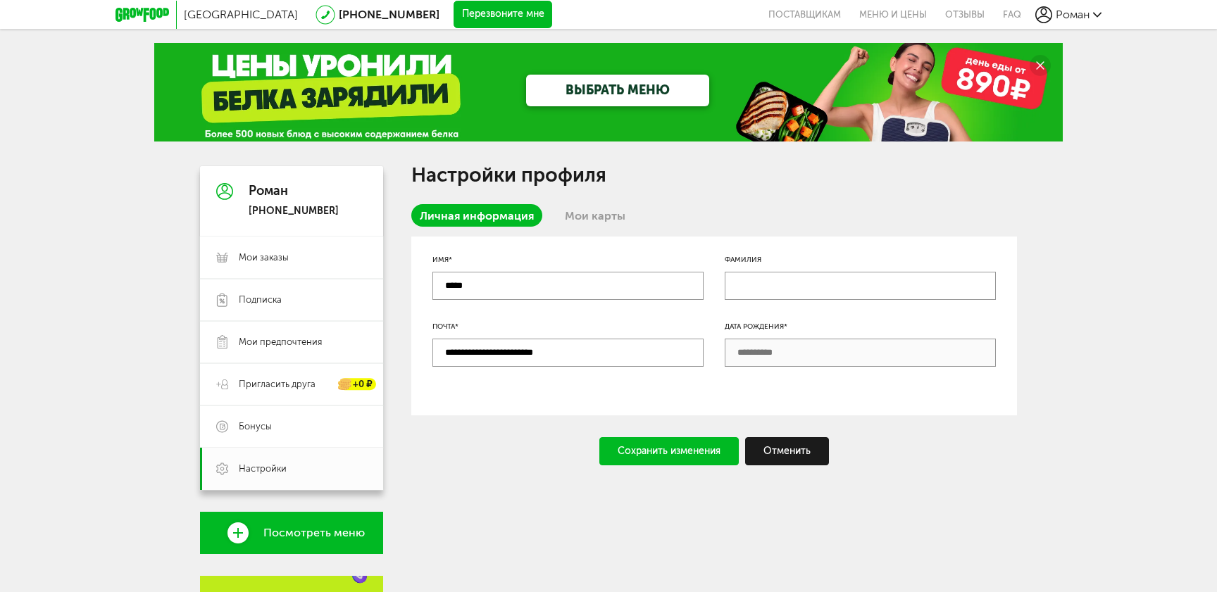
click at [646, 289] on input "*****" at bounding box center [567, 286] width 271 height 28
click at [599, 214] on link "Мои карты" at bounding box center [594, 215] width 77 height 23
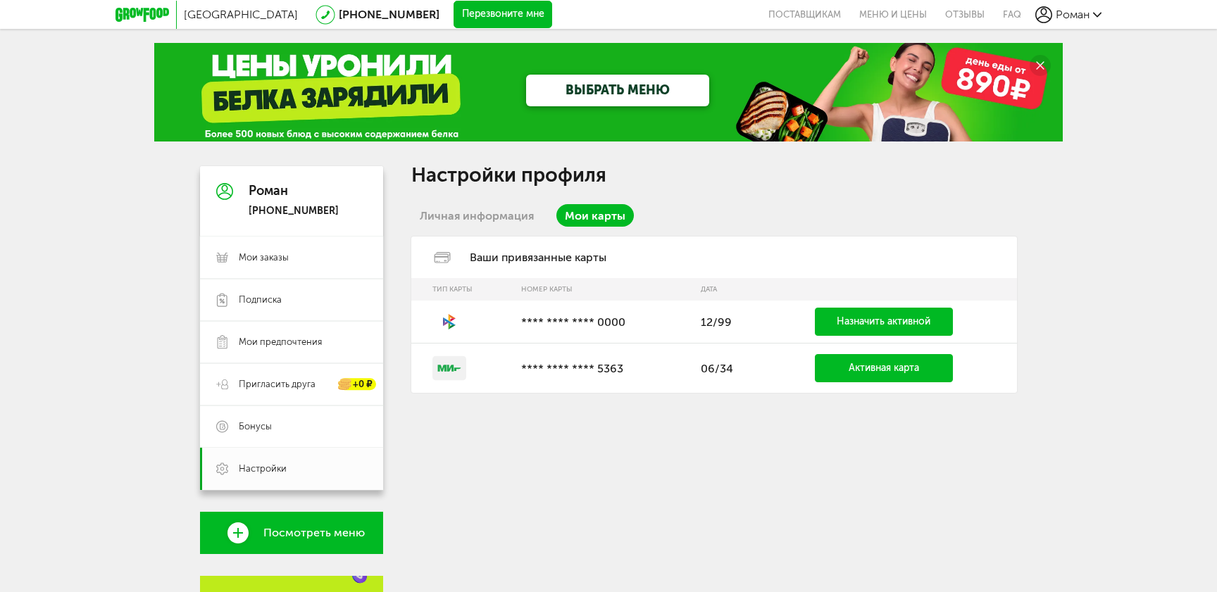
click at [852, 330] on link "Назначить активной" at bounding box center [884, 322] width 138 height 28
click at [527, 373] on p "**** **** **** 5363" at bounding box center [604, 368] width 166 height 13
click at [433, 368] on rect at bounding box center [449, 368] width 34 height 24
click at [497, 253] on div "Ваши привязанные карты" at bounding box center [714, 258] width 606 height 42
click at [453, 224] on link "Личная информация" at bounding box center [476, 215] width 131 height 23
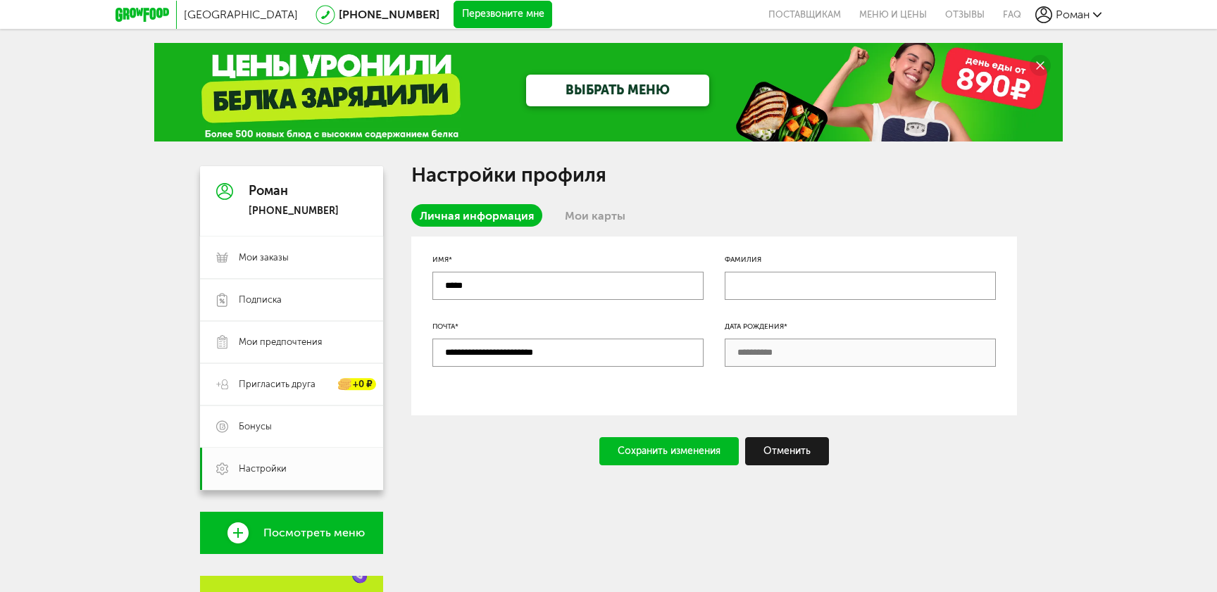
click at [604, 223] on link "Мои карты" at bounding box center [594, 215] width 77 height 23
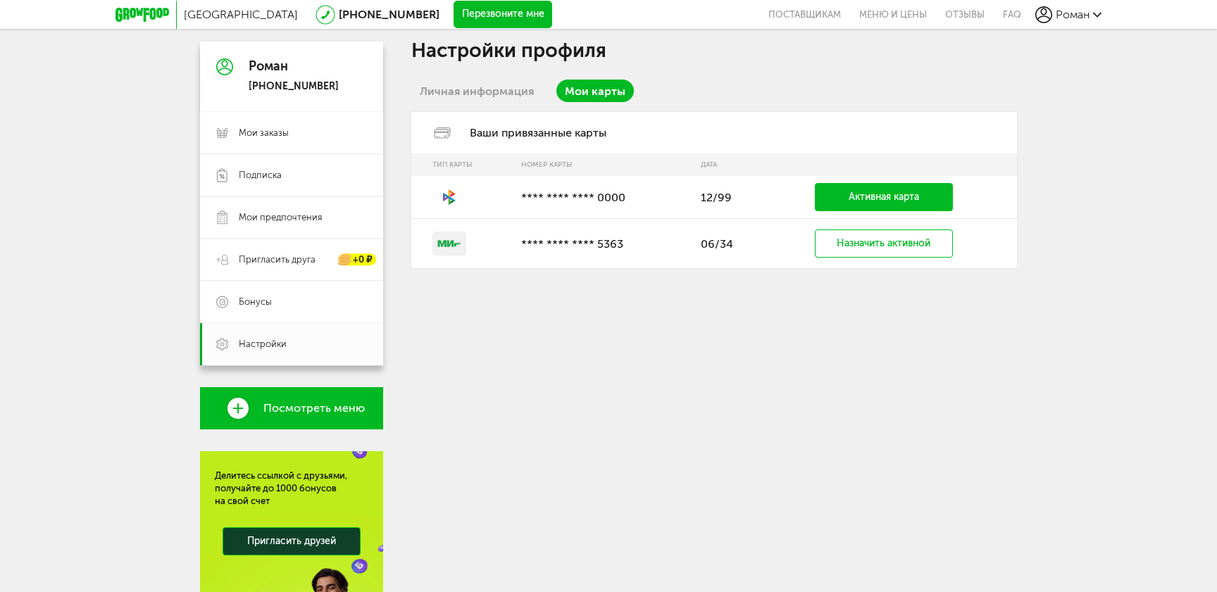
scroll to position [13, 0]
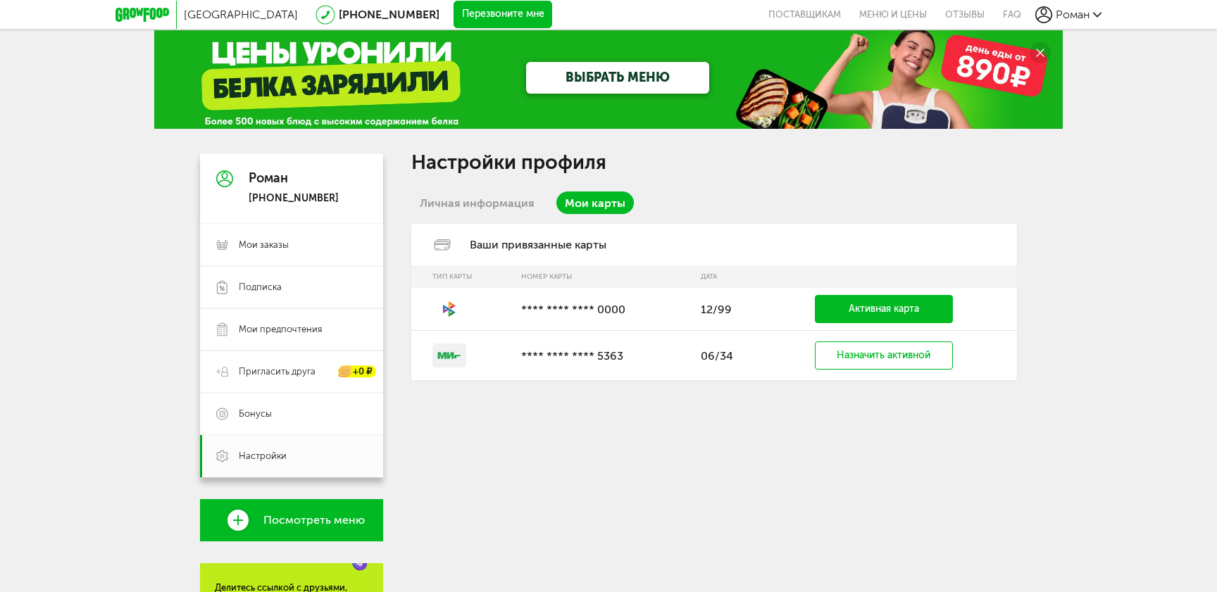
click at [1067, 11] on span "Роман" at bounding box center [1073, 14] width 34 height 13
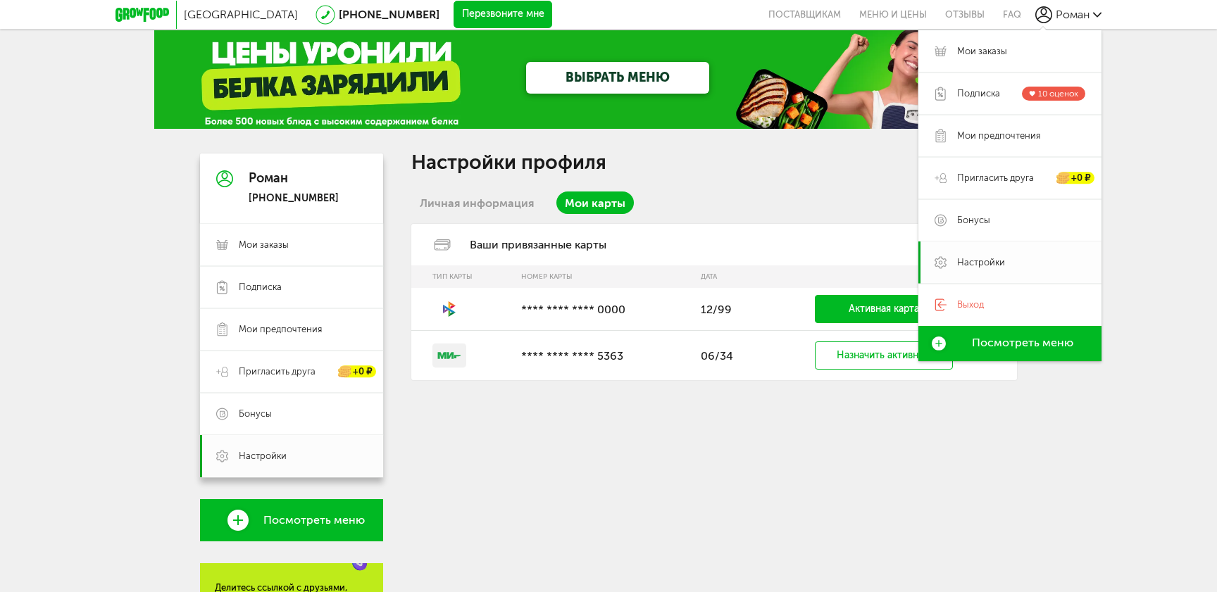
click at [983, 256] on span "Настройки" at bounding box center [981, 262] width 48 height 13
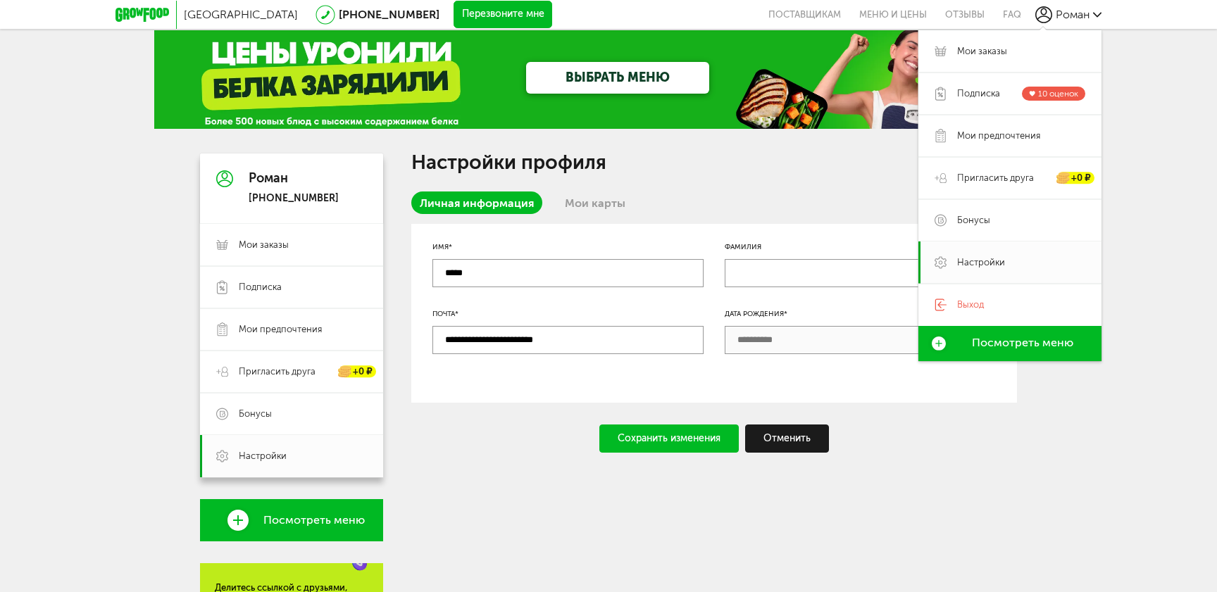
click at [728, 177] on div "**********" at bounding box center [714, 303] width 606 height 299
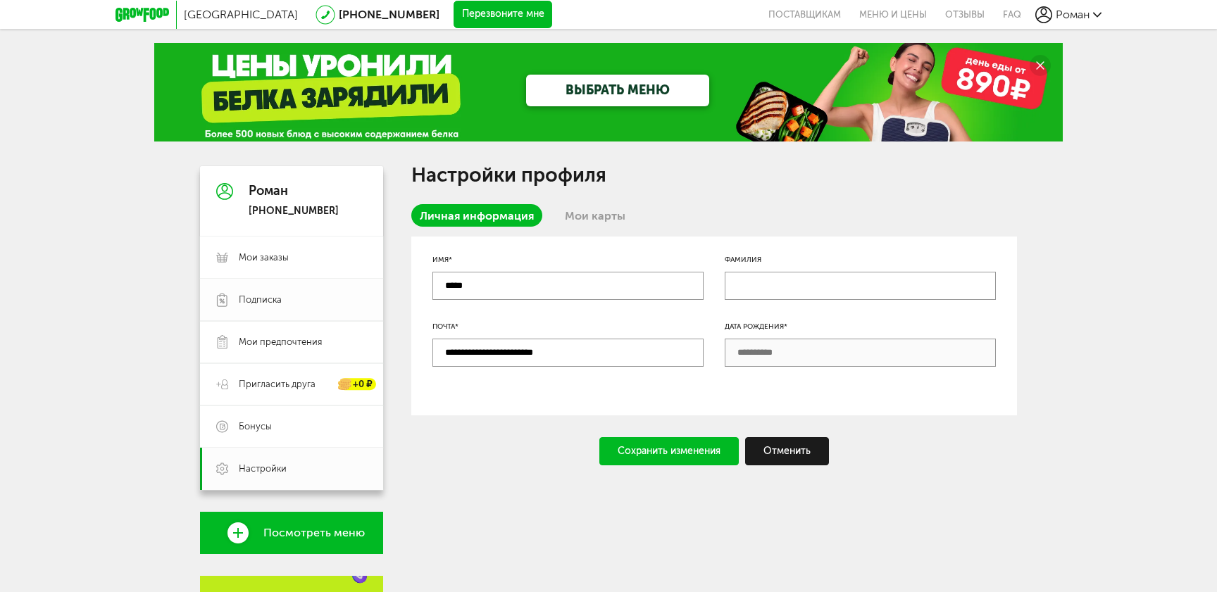
click at [319, 298] on span "Подписка" at bounding box center [303, 300] width 128 height 13
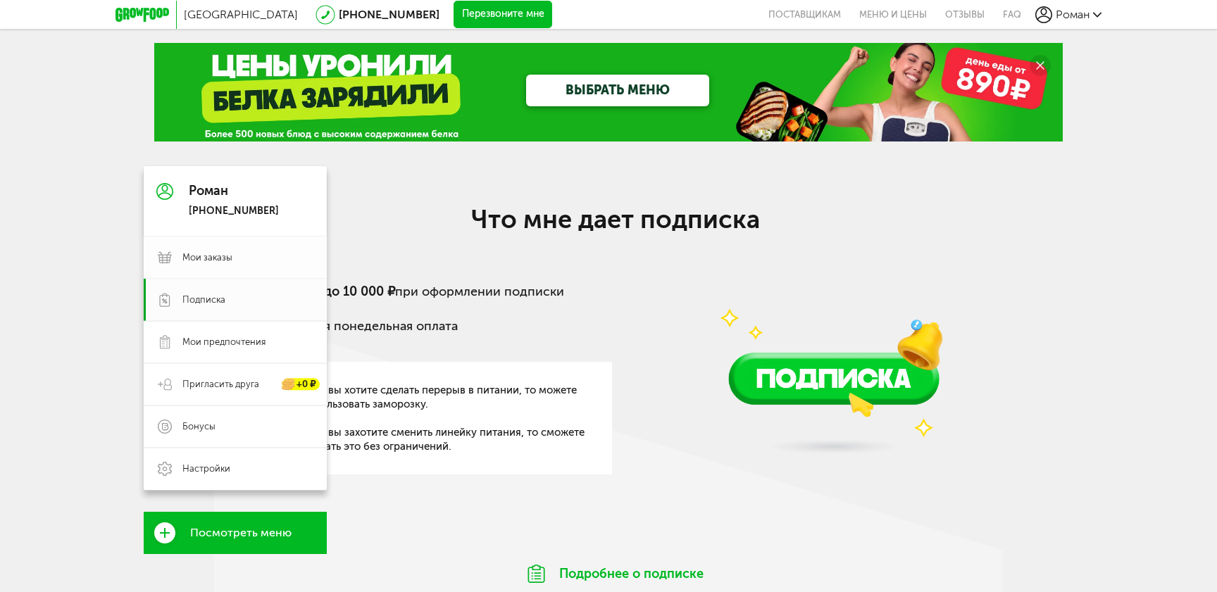
click at [258, 263] on span "Мои заказы" at bounding box center [247, 257] width 130 height 13
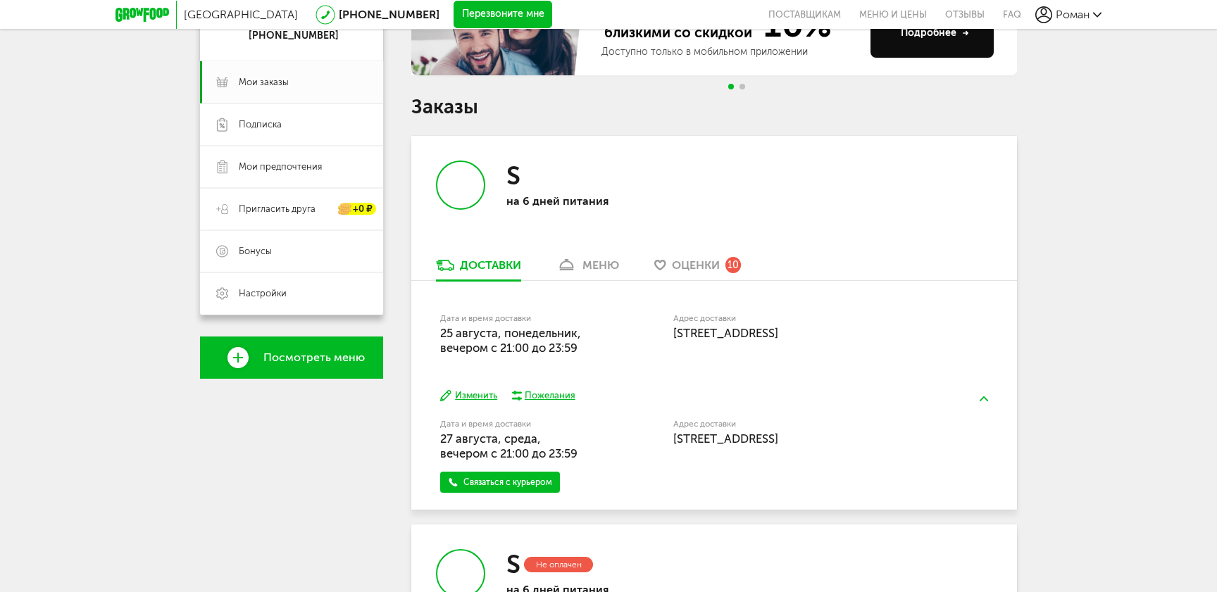
scroll to position [186, 0]
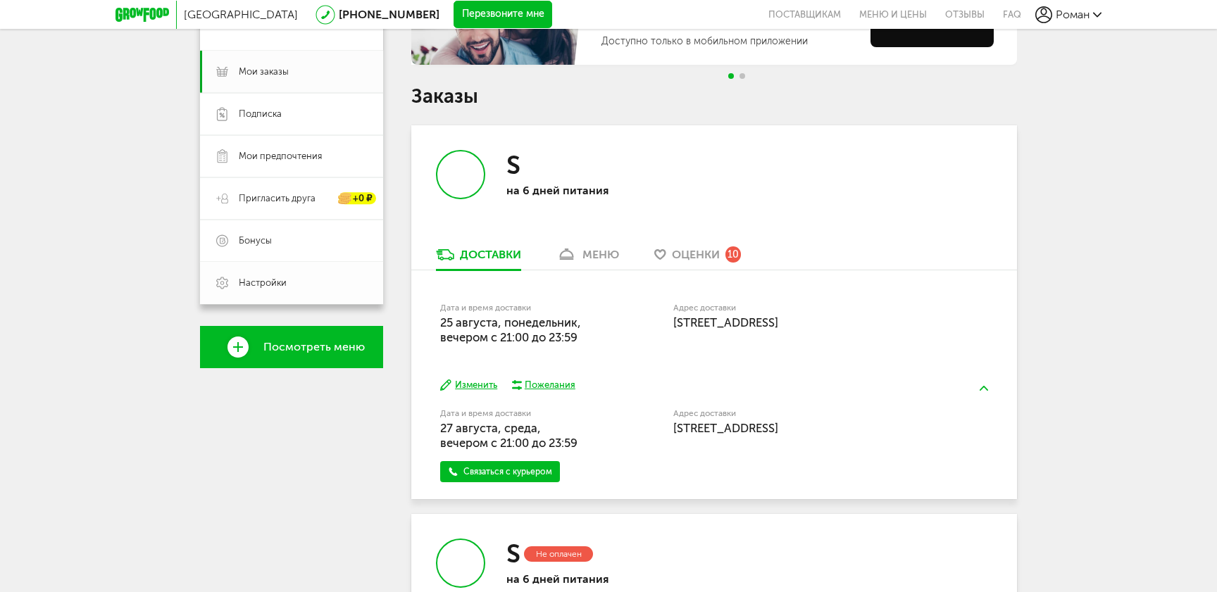
click at [292, 288] on span "Настройки" at bounding box center [303, 283] width 128 height 13
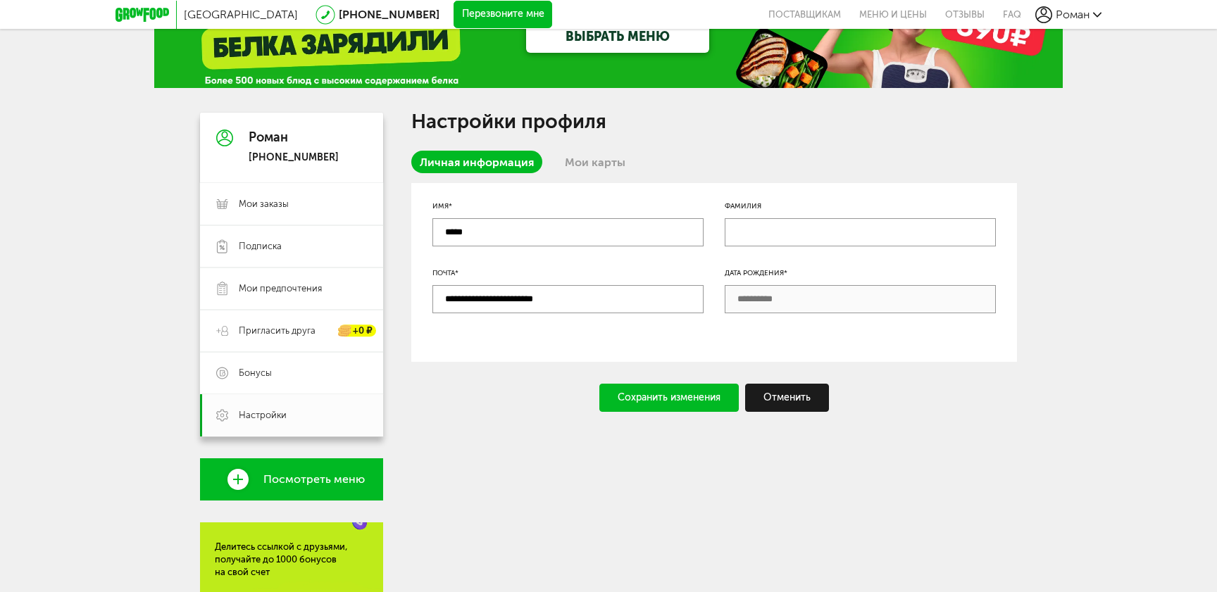
scroll to position [19, 0]
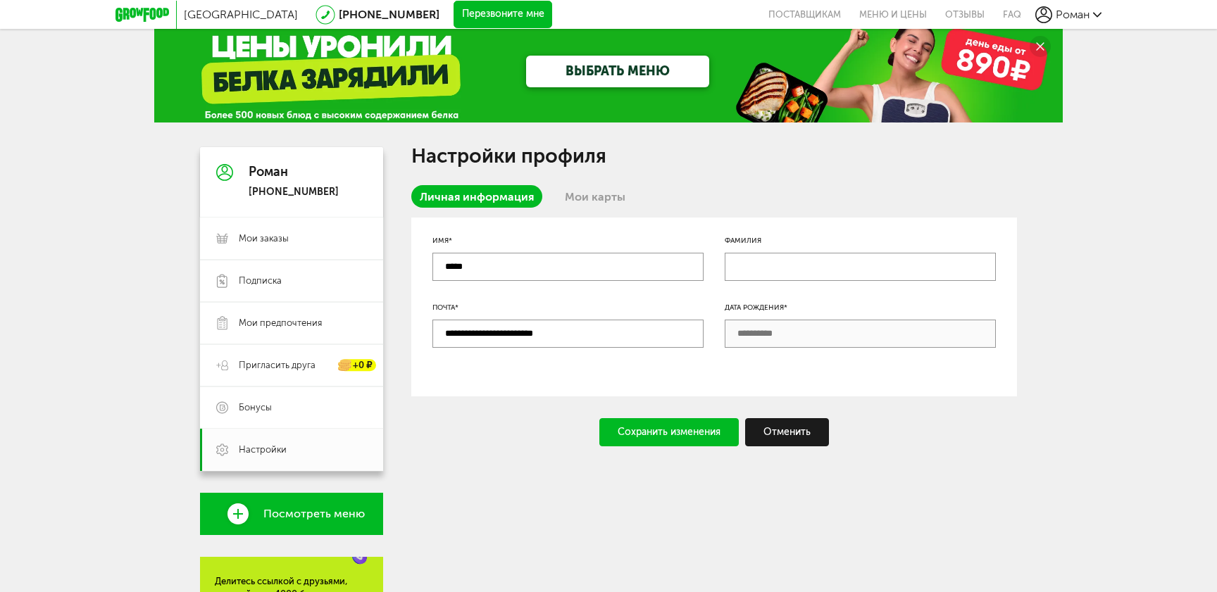
click at [617, 202] on link "Мои карты" at bounding box center [594, 196] width 77 height 23
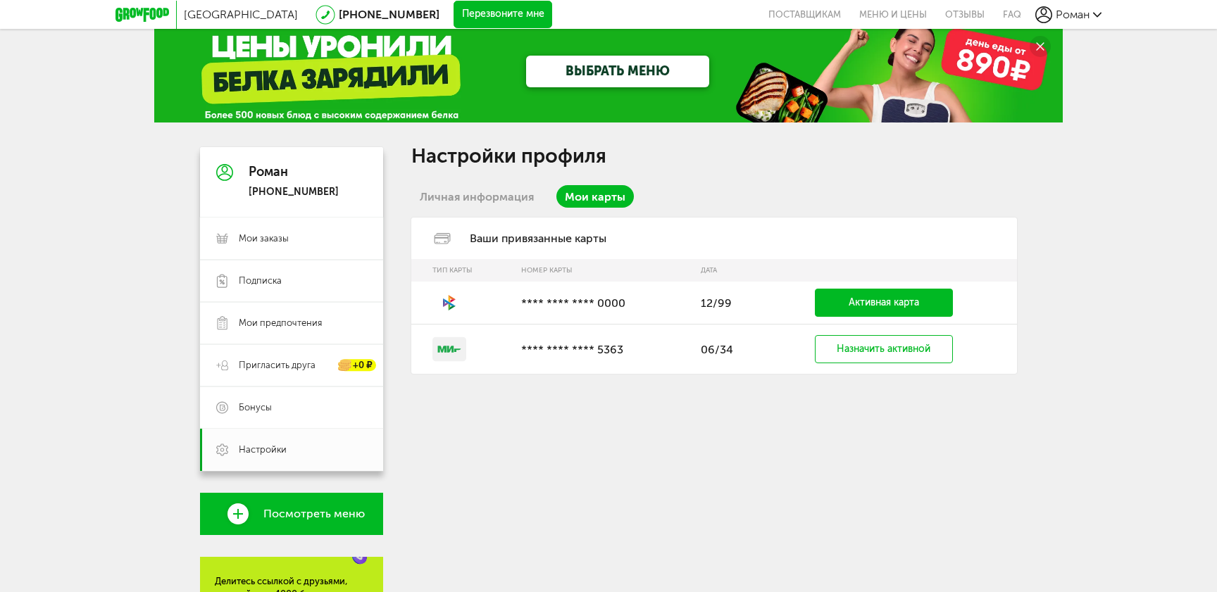
click at [452, 297] on icon at bounding box center [452, 297] width 7 height 4
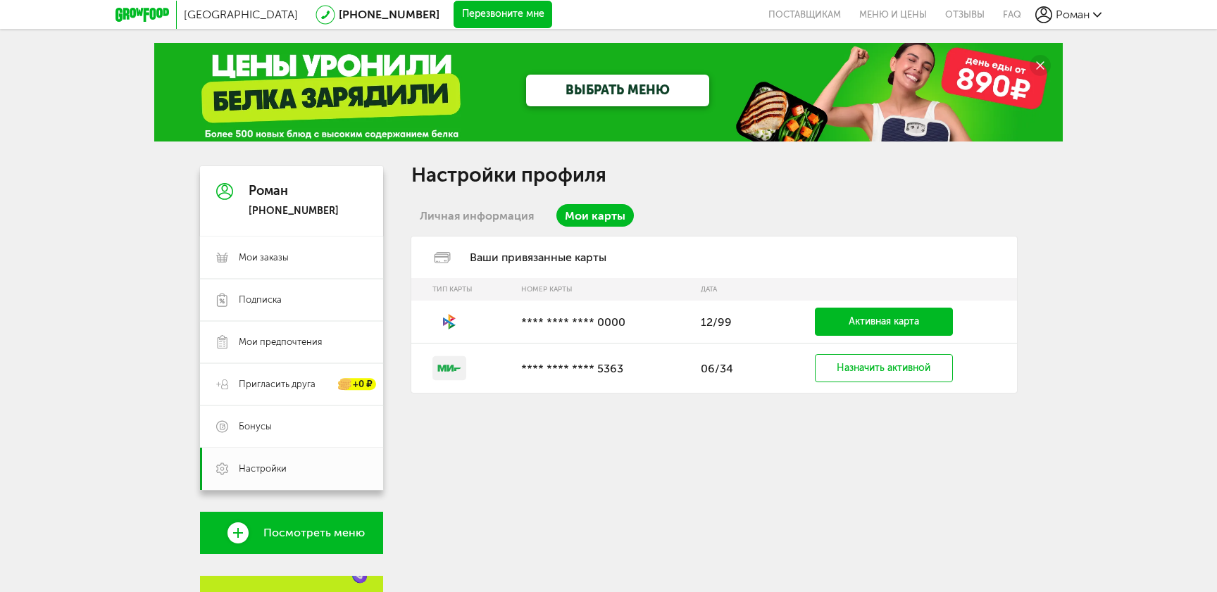
click at [565, 278] on div "Ваши привязанные карты" at bounding box center [714, 258] width 606 height 42
drag, startPoint x: 689, startPoint y: 384, endPoint x: 443, endPoint y: 383, distance: 245.8
click at [443, 384] on tr "**** **** **** 5363 06/34 Назначить активной" at bounding box center [714, 368] width 606 height 49
click at [1039, 58] on circle at bounding box center [1040, 65] width 21 height 21
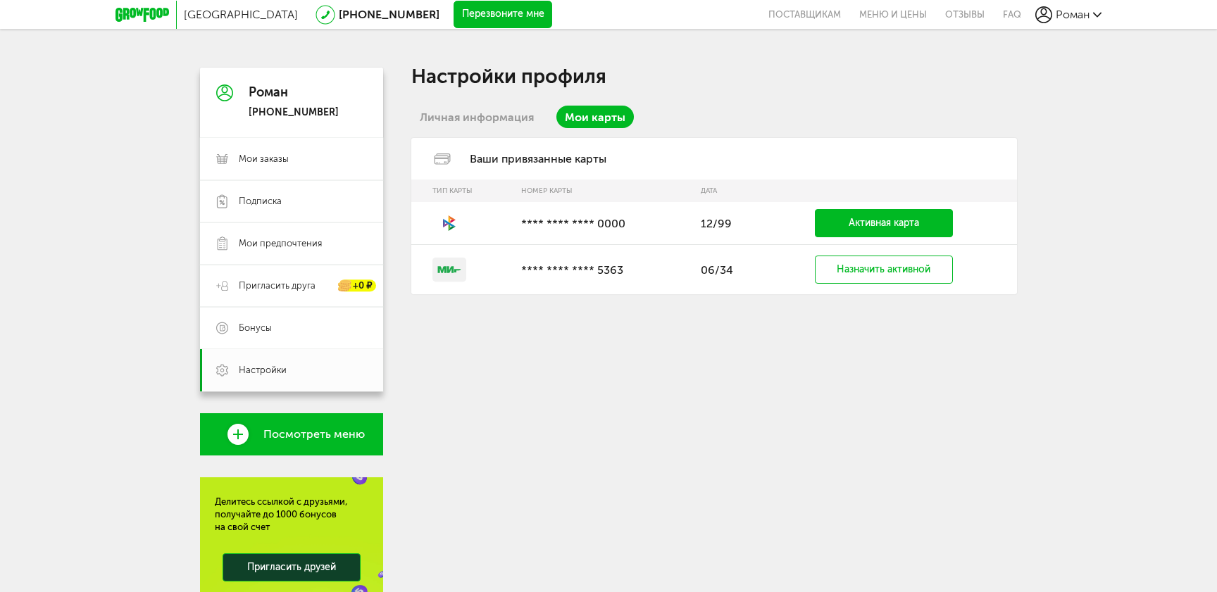
click at [1084, 20] on span "Роман" at bounding box center [1073, 14] width 34 height 13
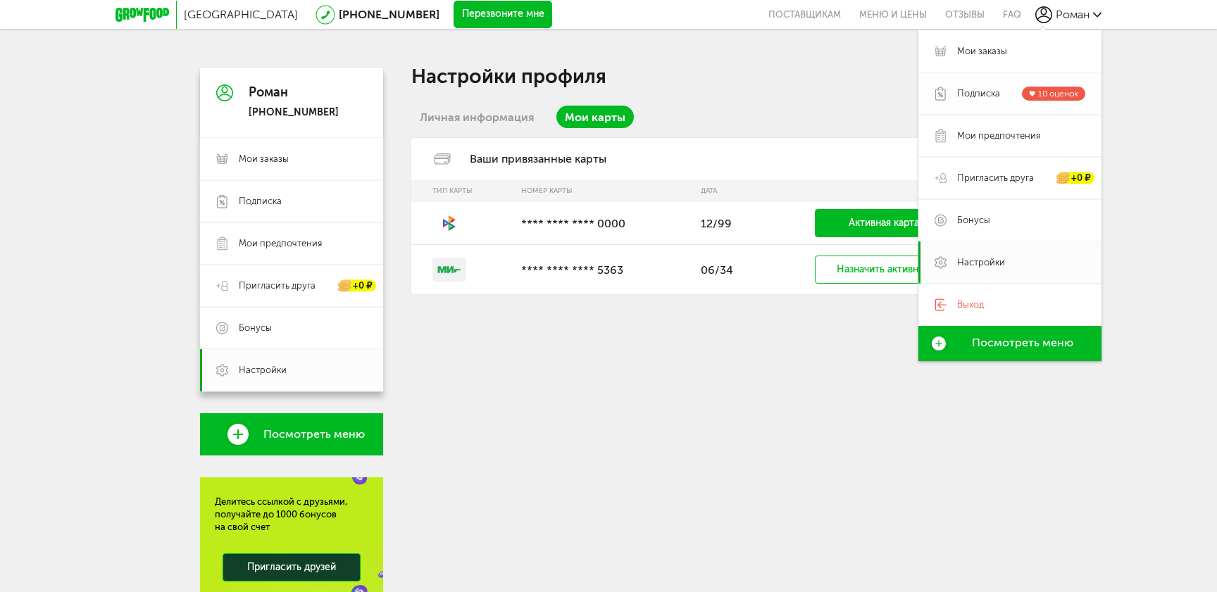
click at [995, 93] on span "Подписка" at bounding box center [978, 93] width 43 height 13
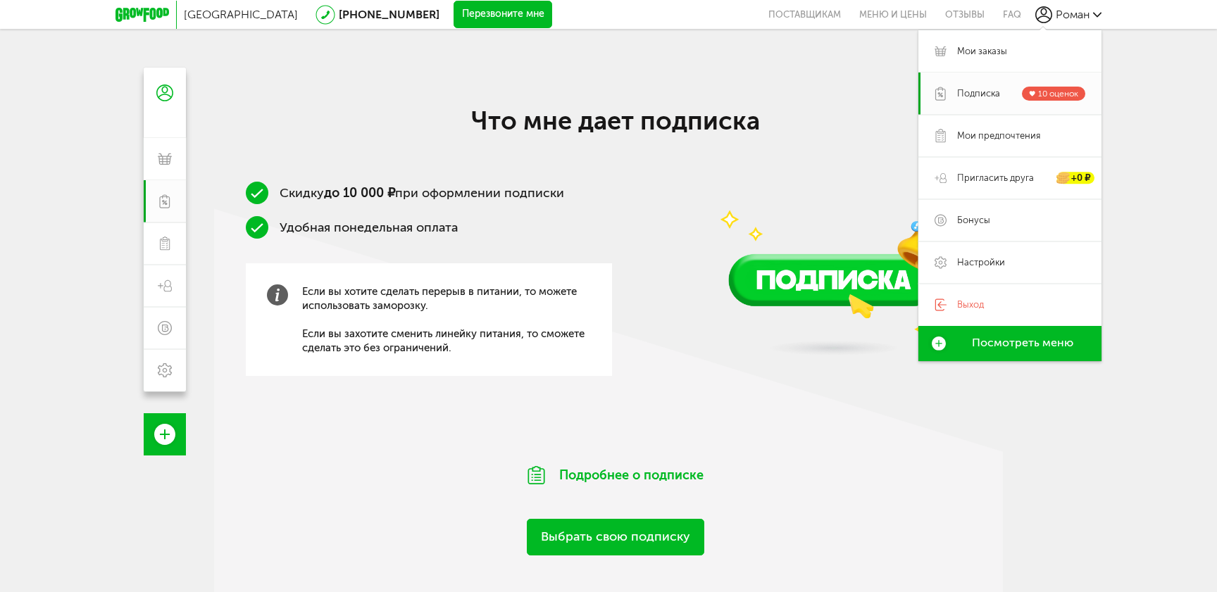
click at [713, 397] on div "Скидку до 10 000 ₽ при оформлении подписки Удобная понедельная оплата Если вы х…" at bounding box center [615, 305] width 803 height 246
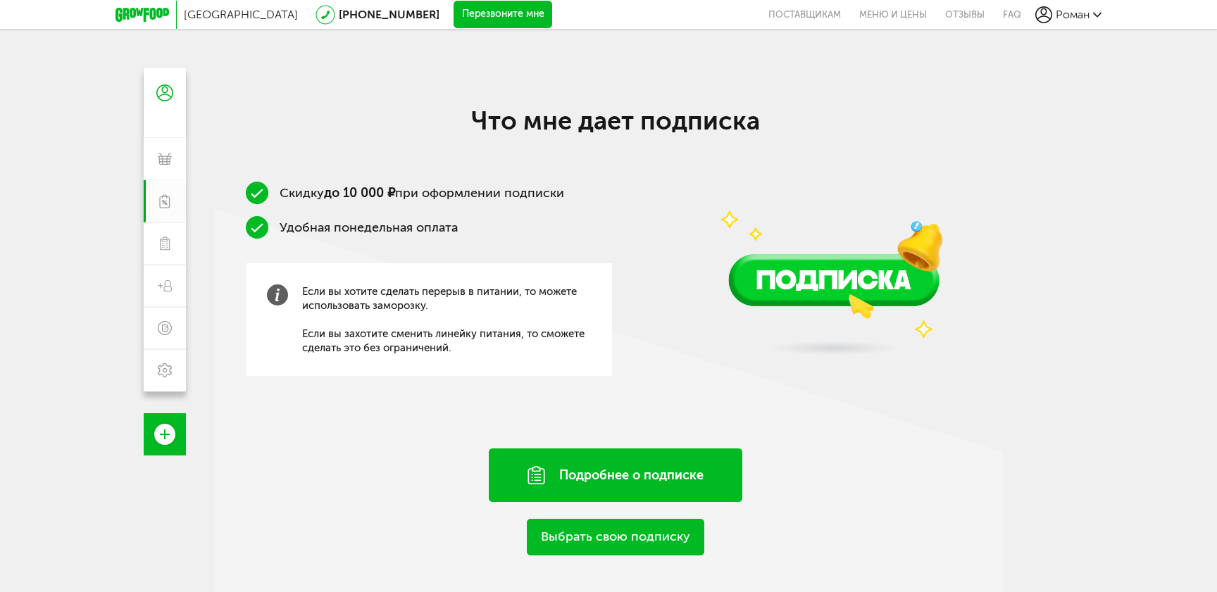
click at [644, 470] on div "Подробнее о подписке" at bounding box center [616, 476] width 254 height 54
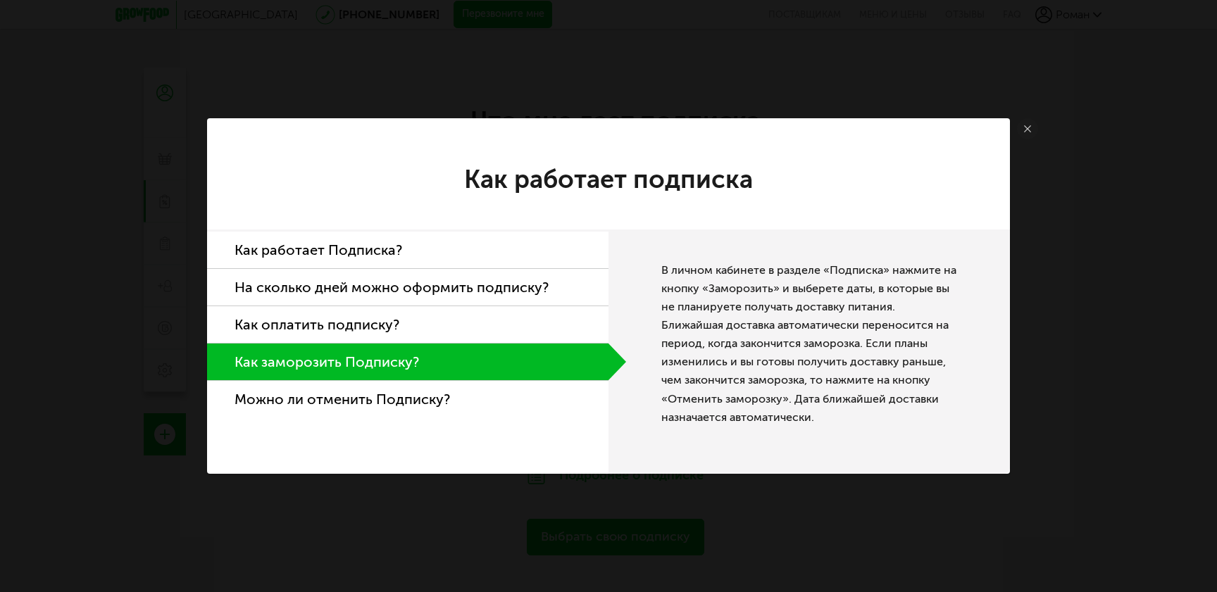
click at [1020, 132] on link at bounding box center [1027, 128] width 21 height 21
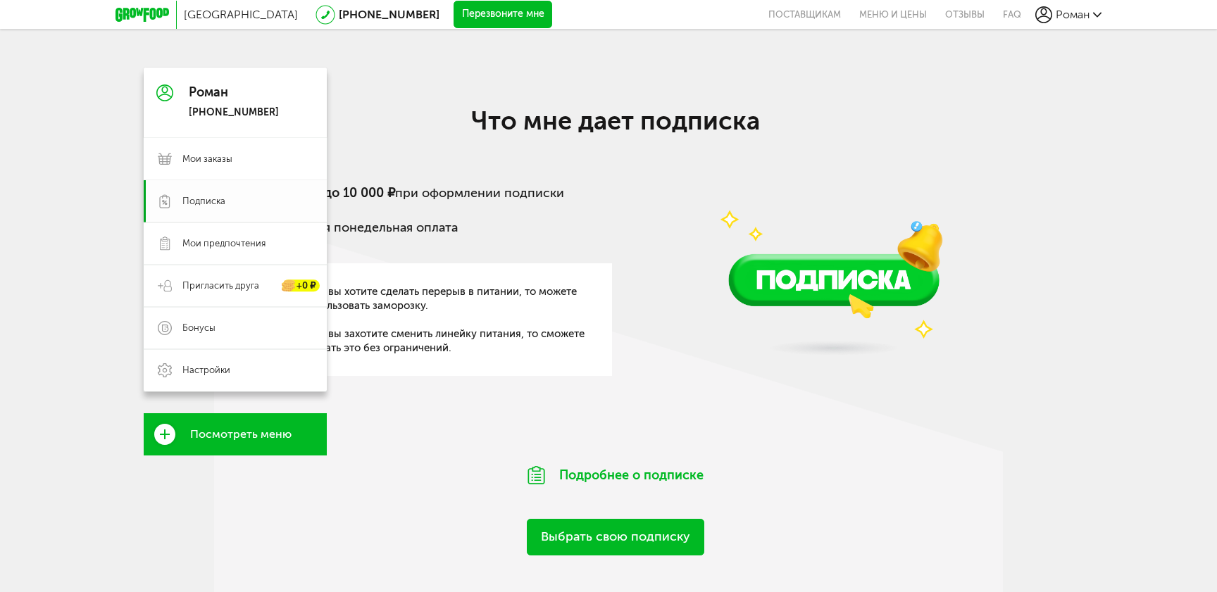
click at [205, 203] on span "Подписка" at bounding box center [203, 201] width 43 height 13
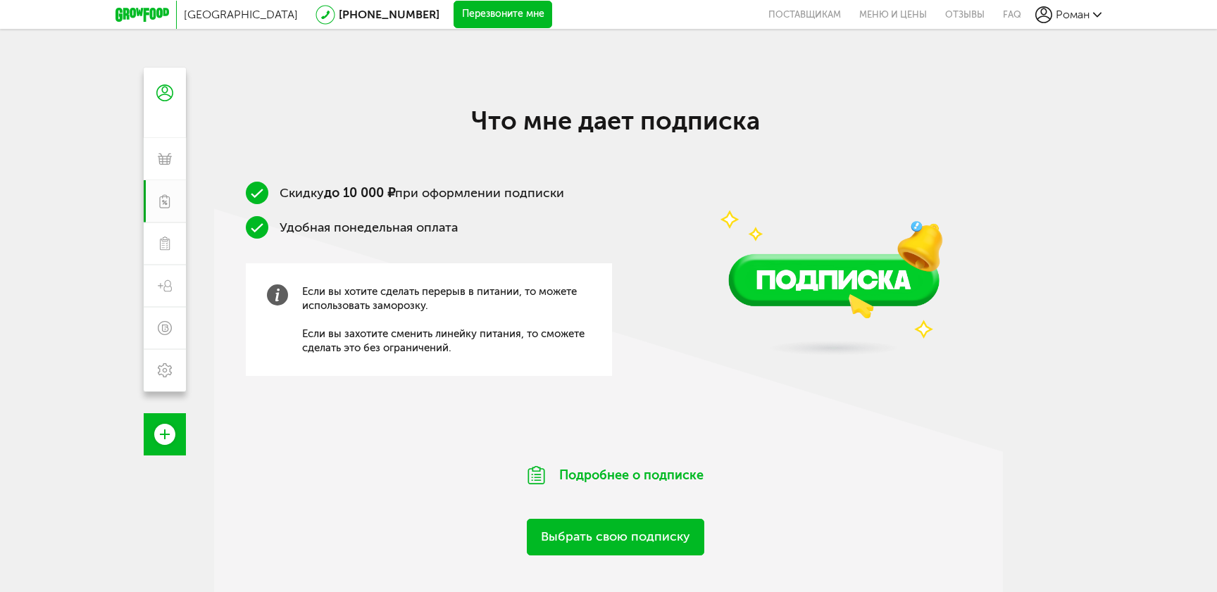
click at [258, 300] on div "Если вы хотите сделать перерыв в питании, то можете использовать заморозку. Есл…" at bounding box center [429, 319] width 366 height 113
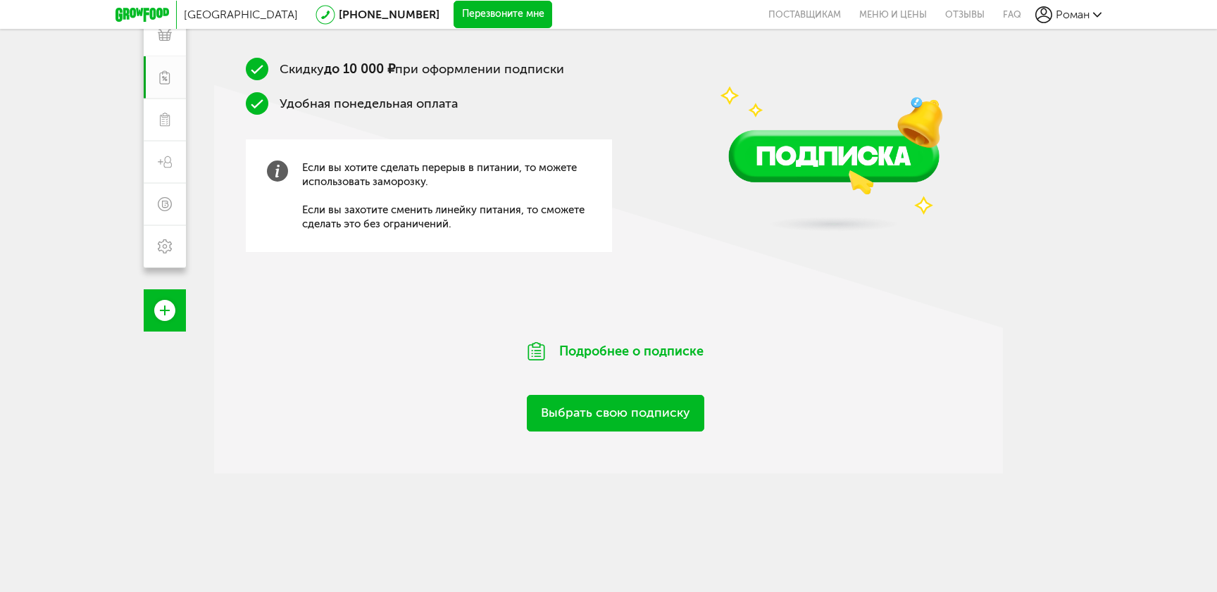
click at [637, 421] on link "Выбрать свою подписку" at bounding box center [615, 413] width 177 height 36
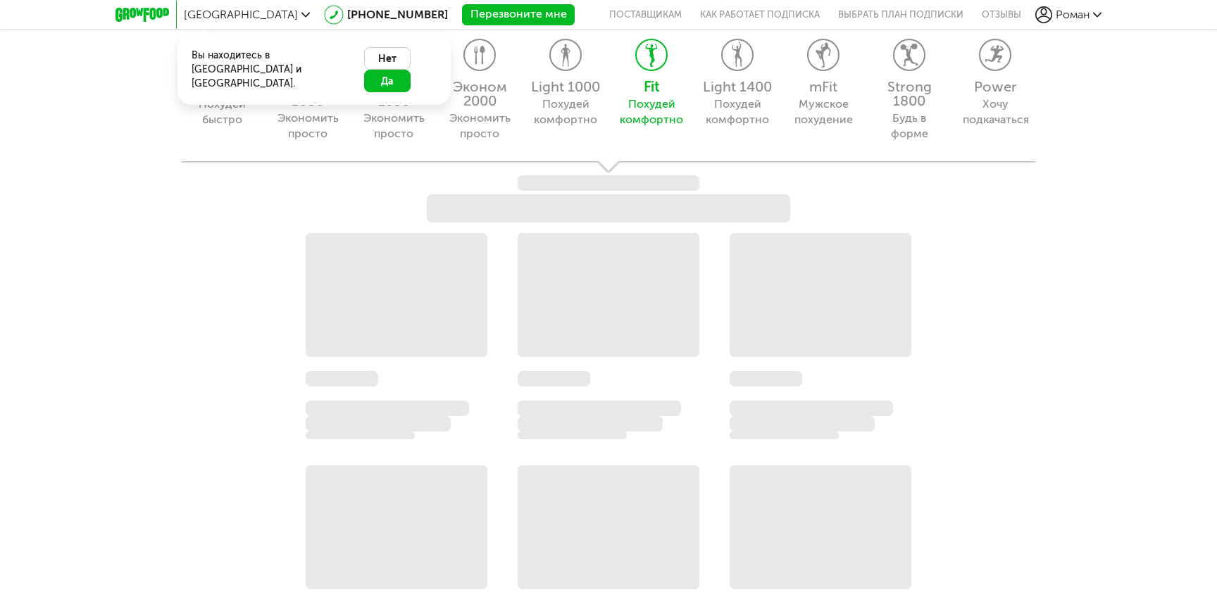
scroll to position [1392, 0]
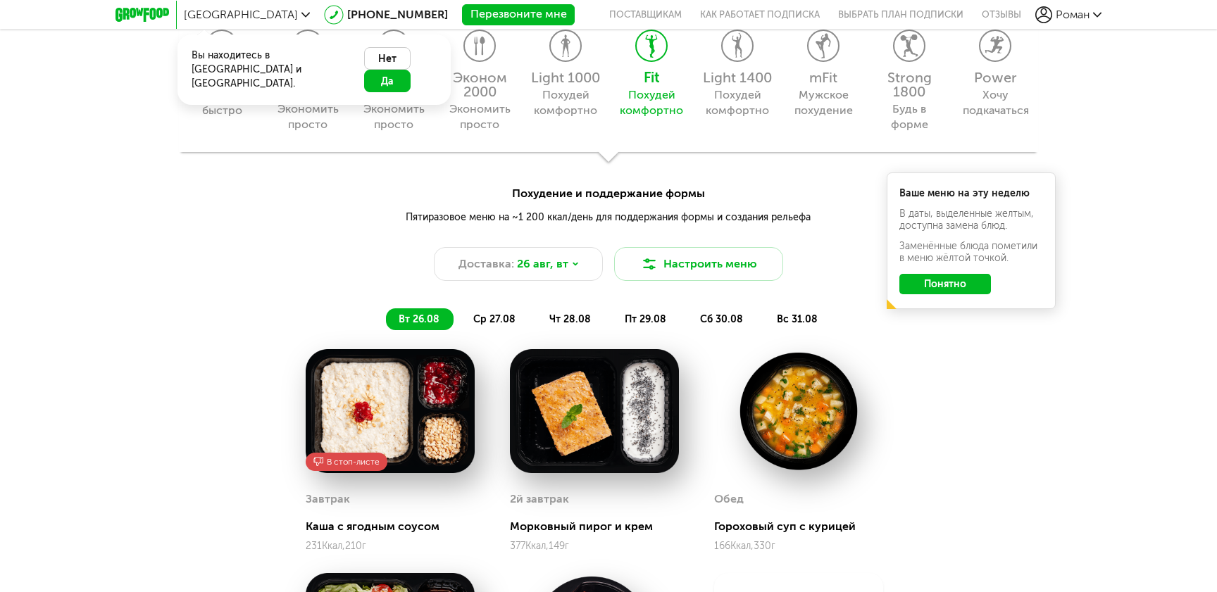
click at [301, 15] on use at bounding box center [305, 14] width 8 height 5
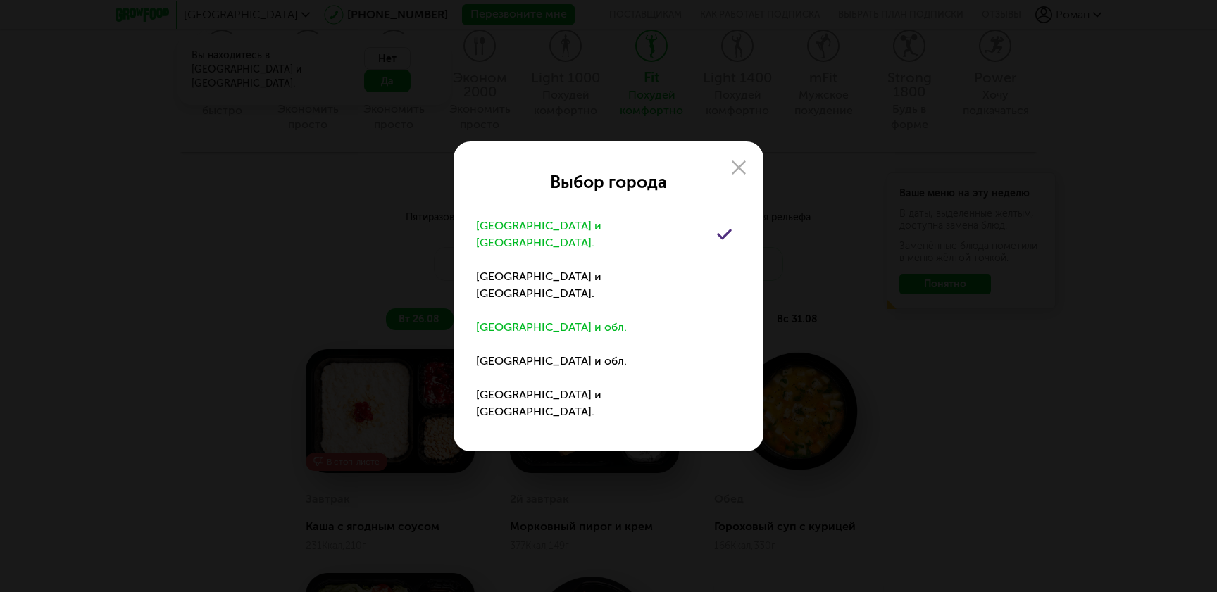
click at [525, 319] on div "Воронеж и обл." at bounding box center [551, 327] width 151 height 17
